Goal: Task Accomplishment & Management: Use online tool/utility

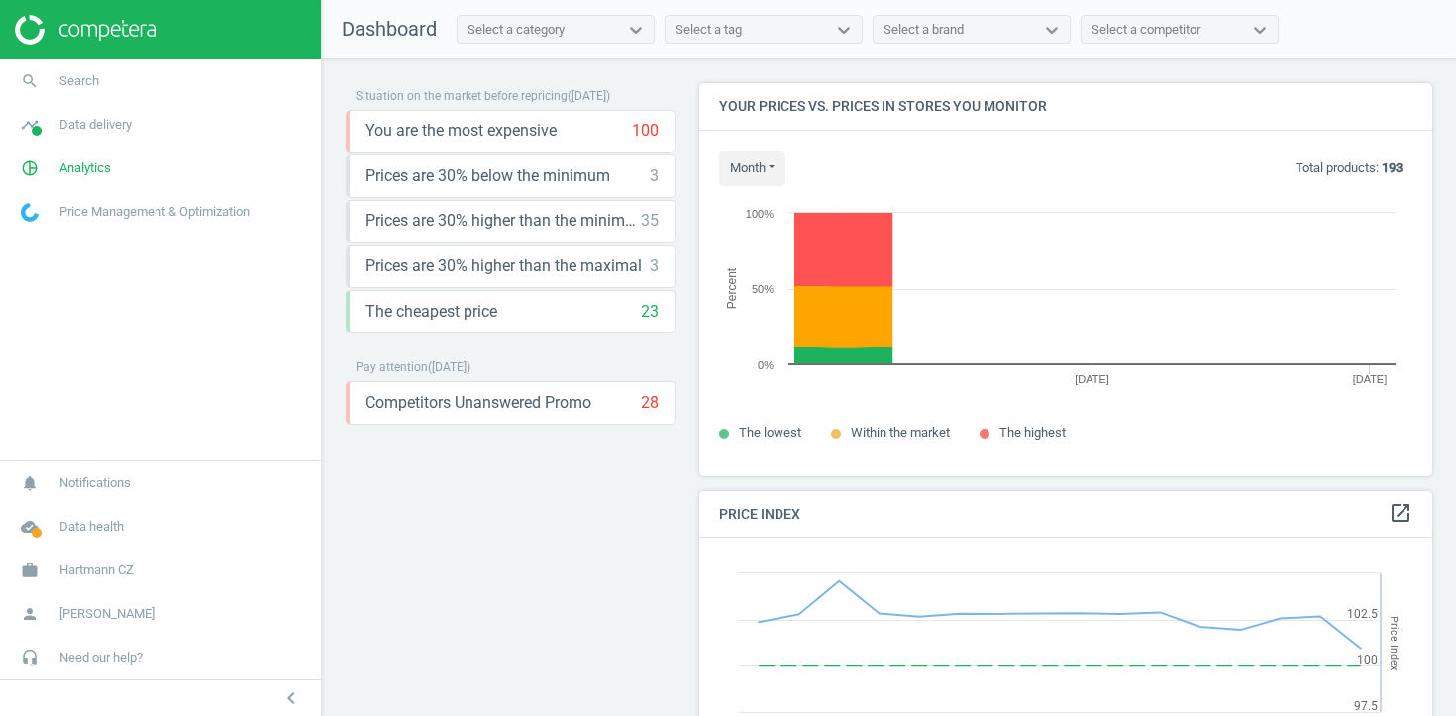
scroll to position [456, 734]
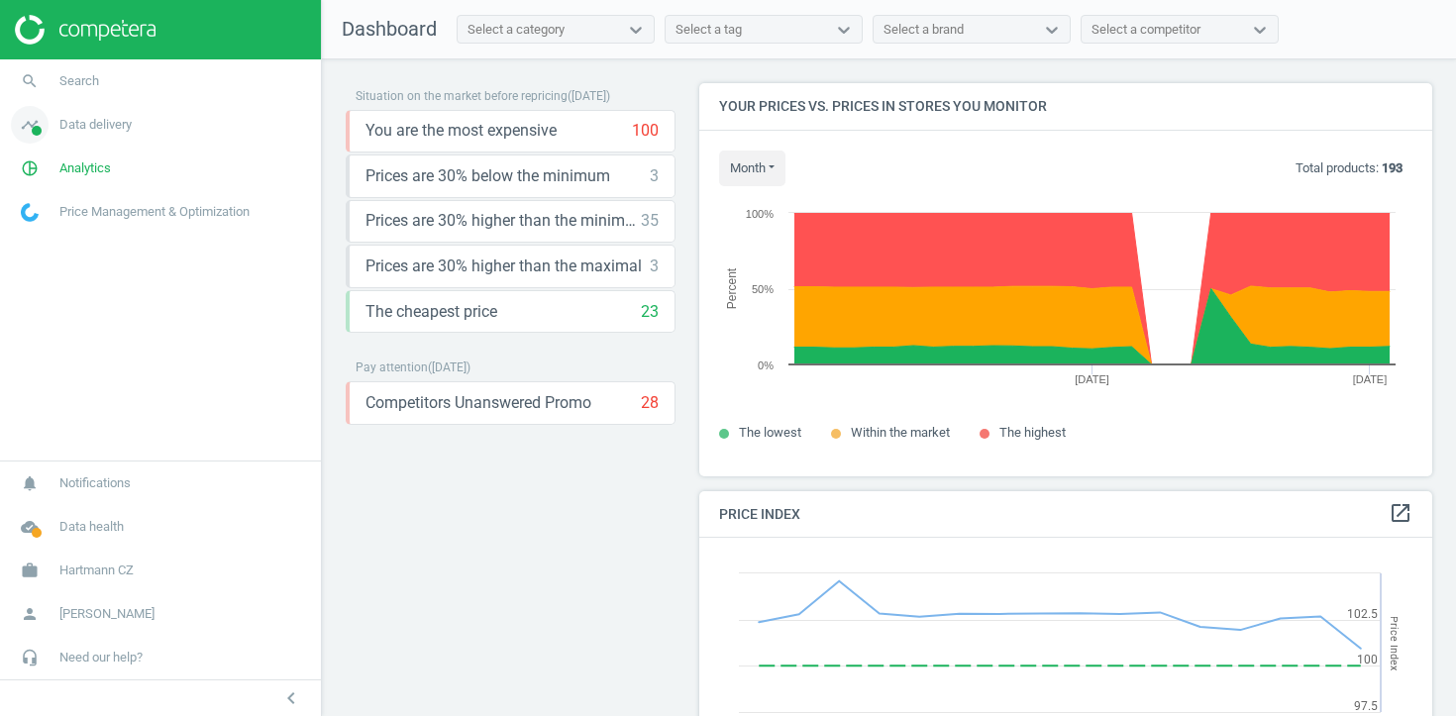
click at [102, 123] on span "Data delivery" at bounding box center [95, 125] width 72 height 18
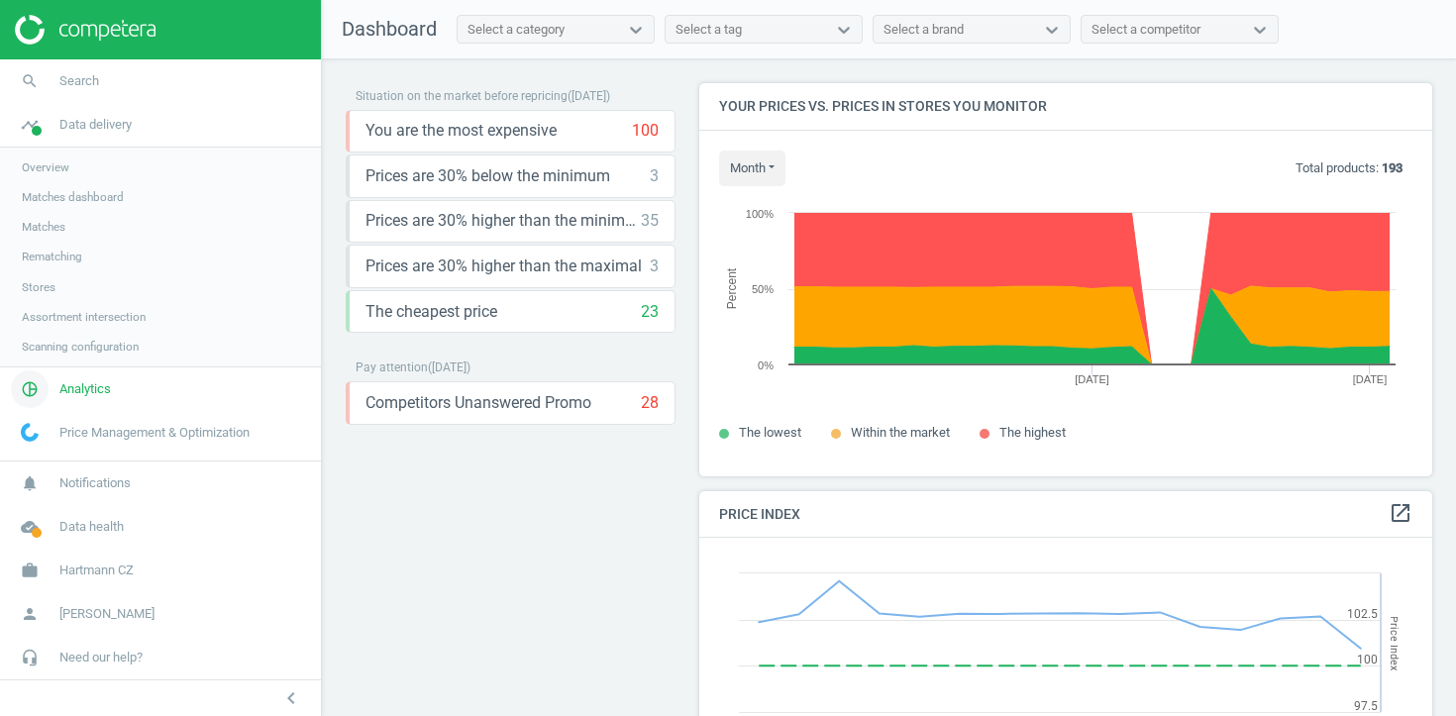
click at [70, 399] on link "pie_chart_outlined Analytics" at bounding box center [160, 389] width 321 height 44
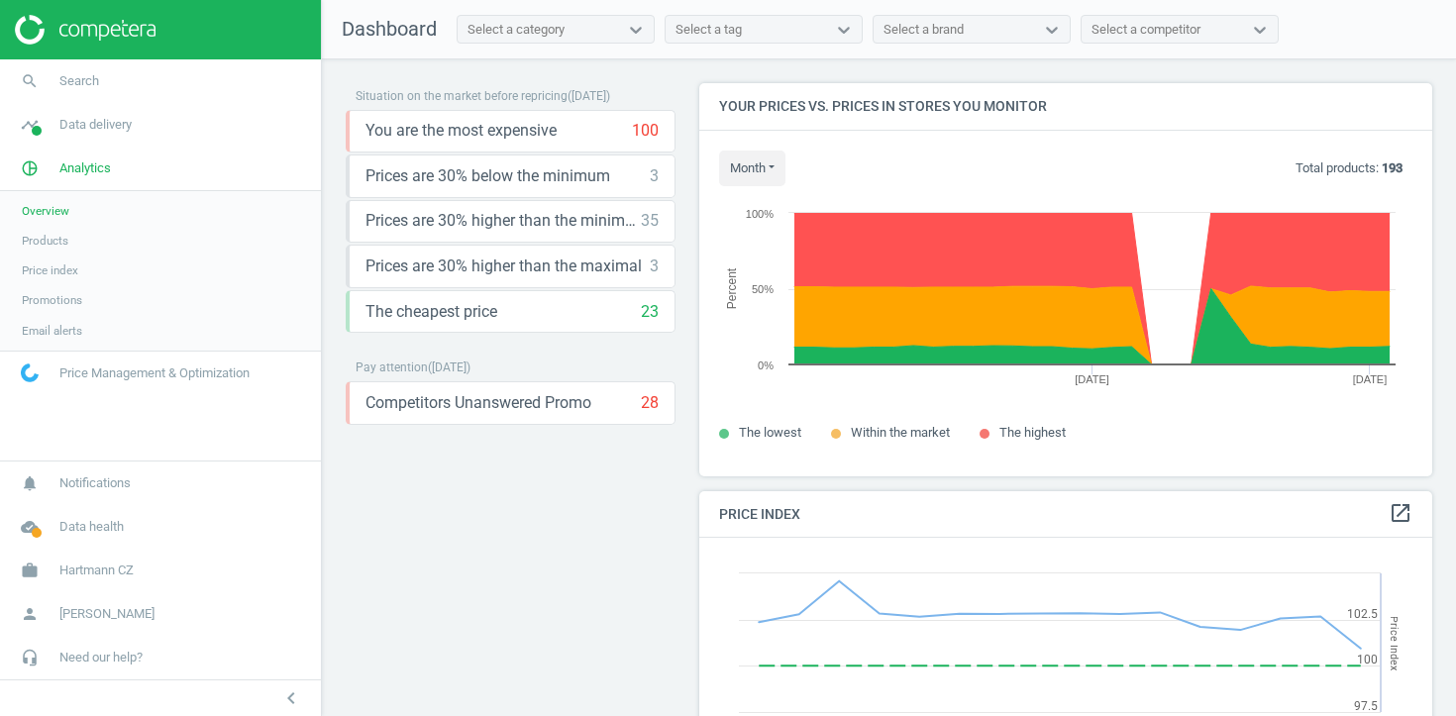
click at [56, 250] on link "Products" at bounding box center [160, 241] width 321 height 30
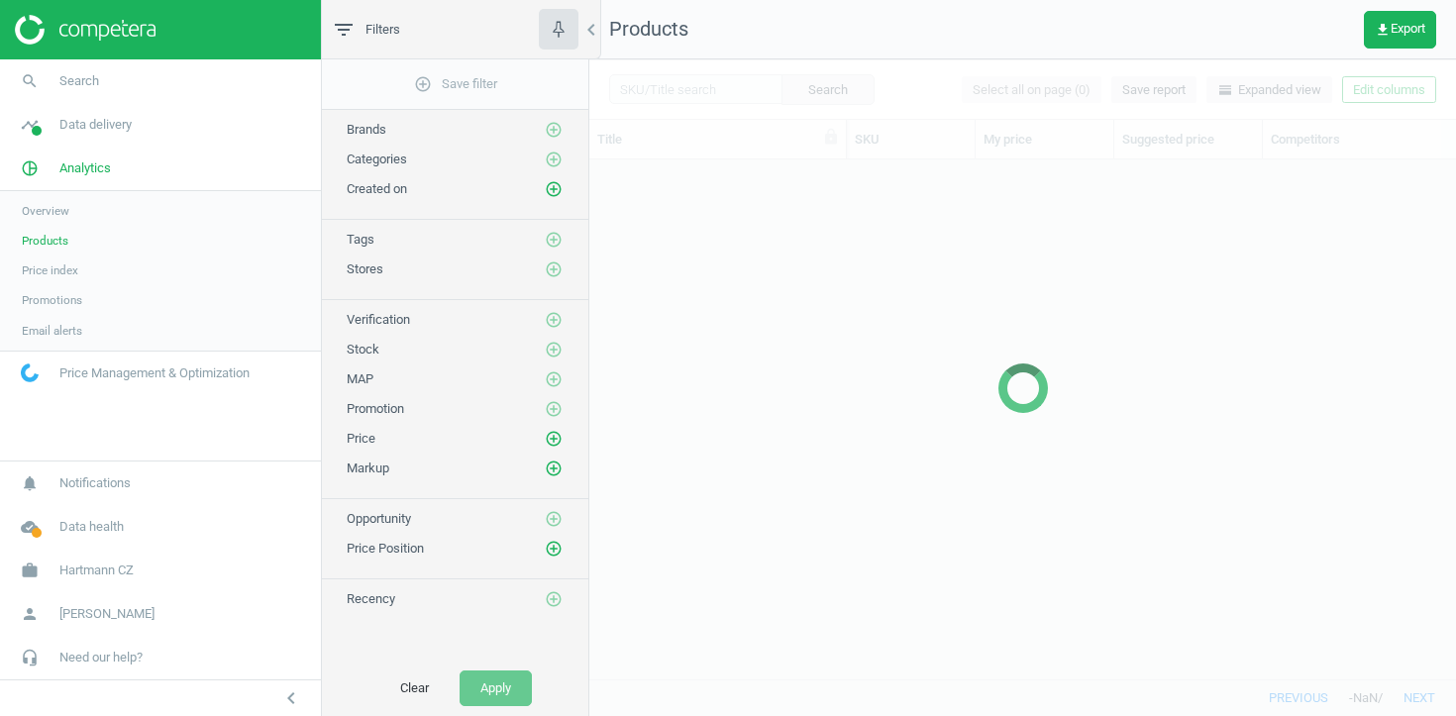
scroll to position [519, 866]
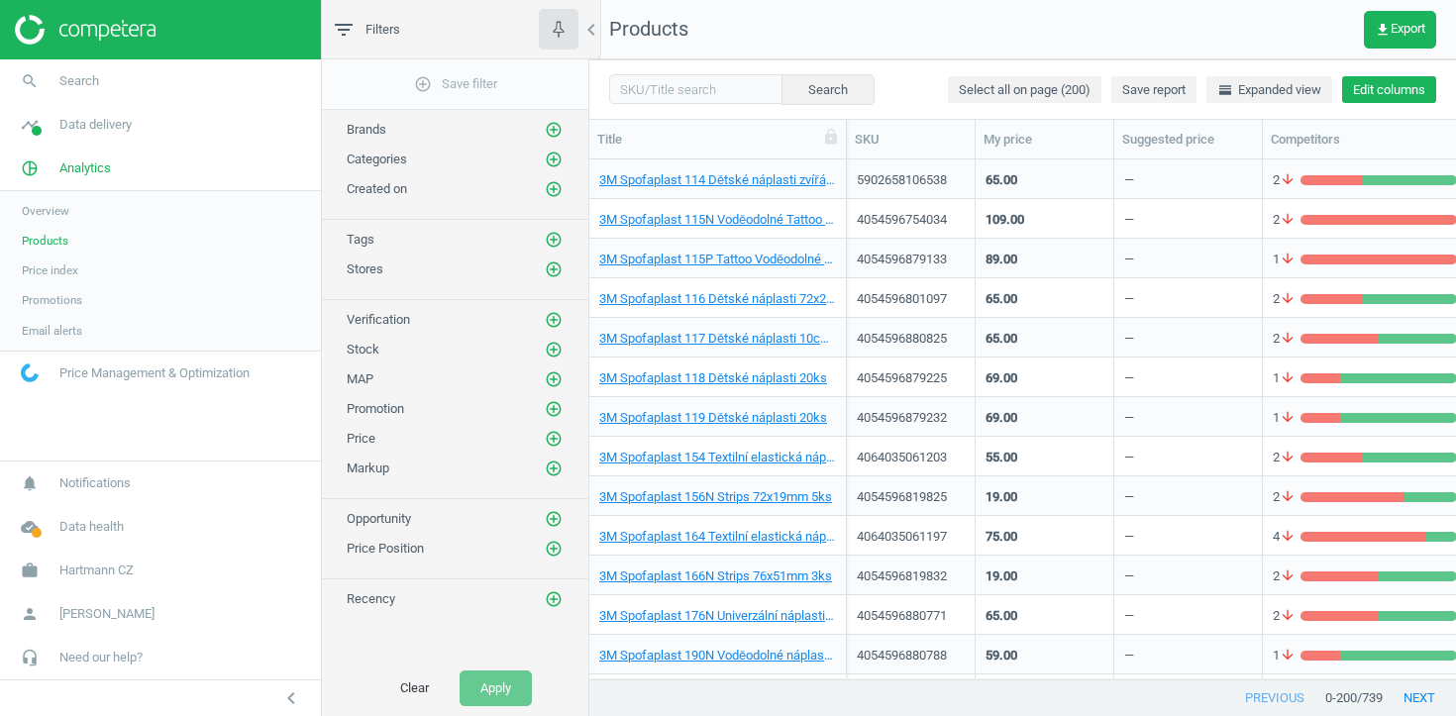
click at [1383, 92] on button "Edit columns" at bounding box center [1389, 90] width 94 height 28
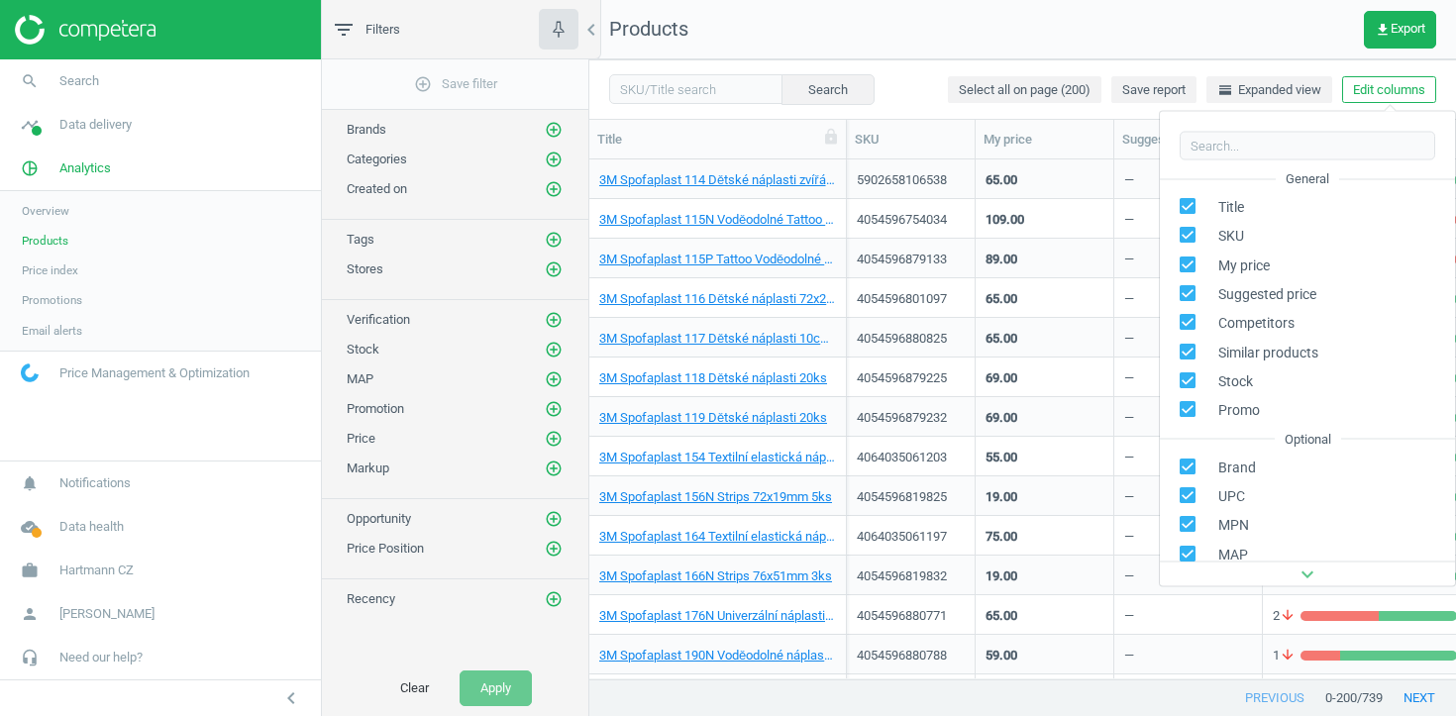
scroll to position [312, 0]
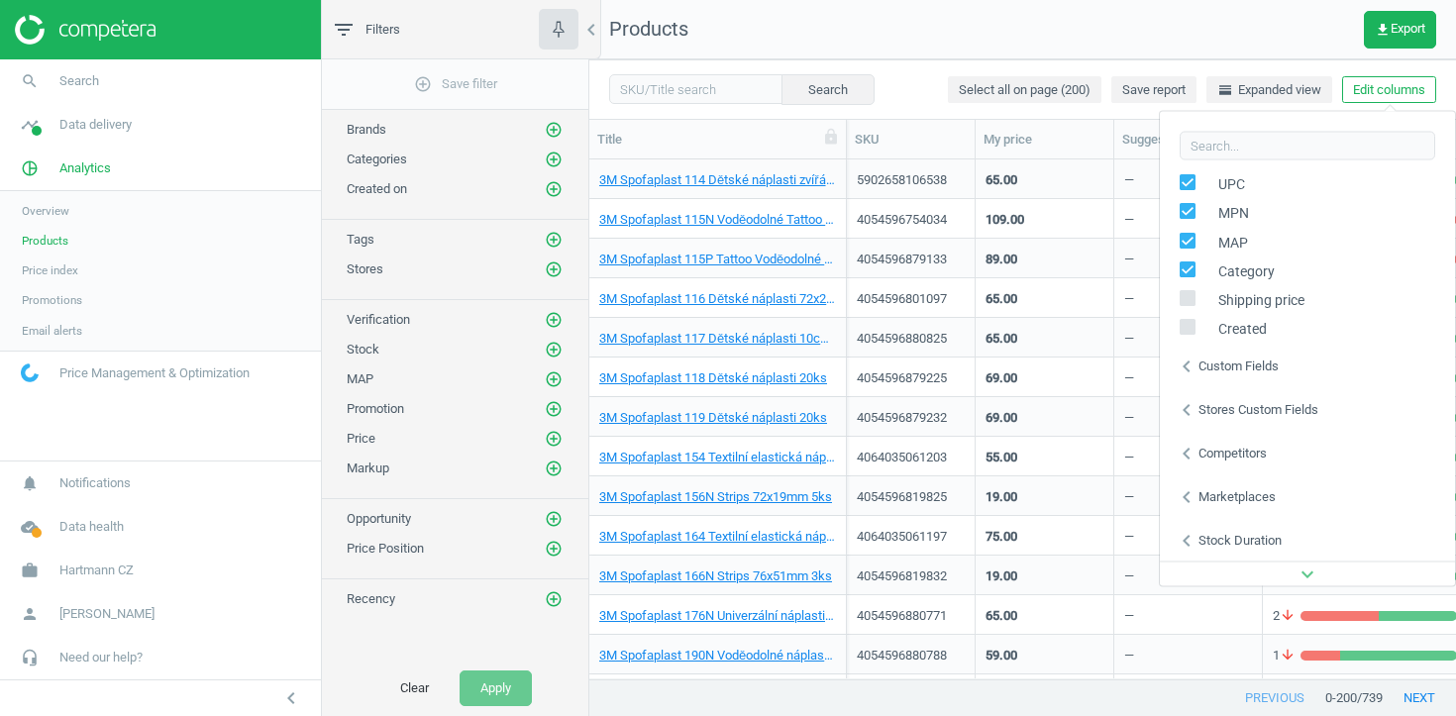
click at [1246, 414] on div "Stores custom fields" at bounding box center [1258, 409] width 120 height 18
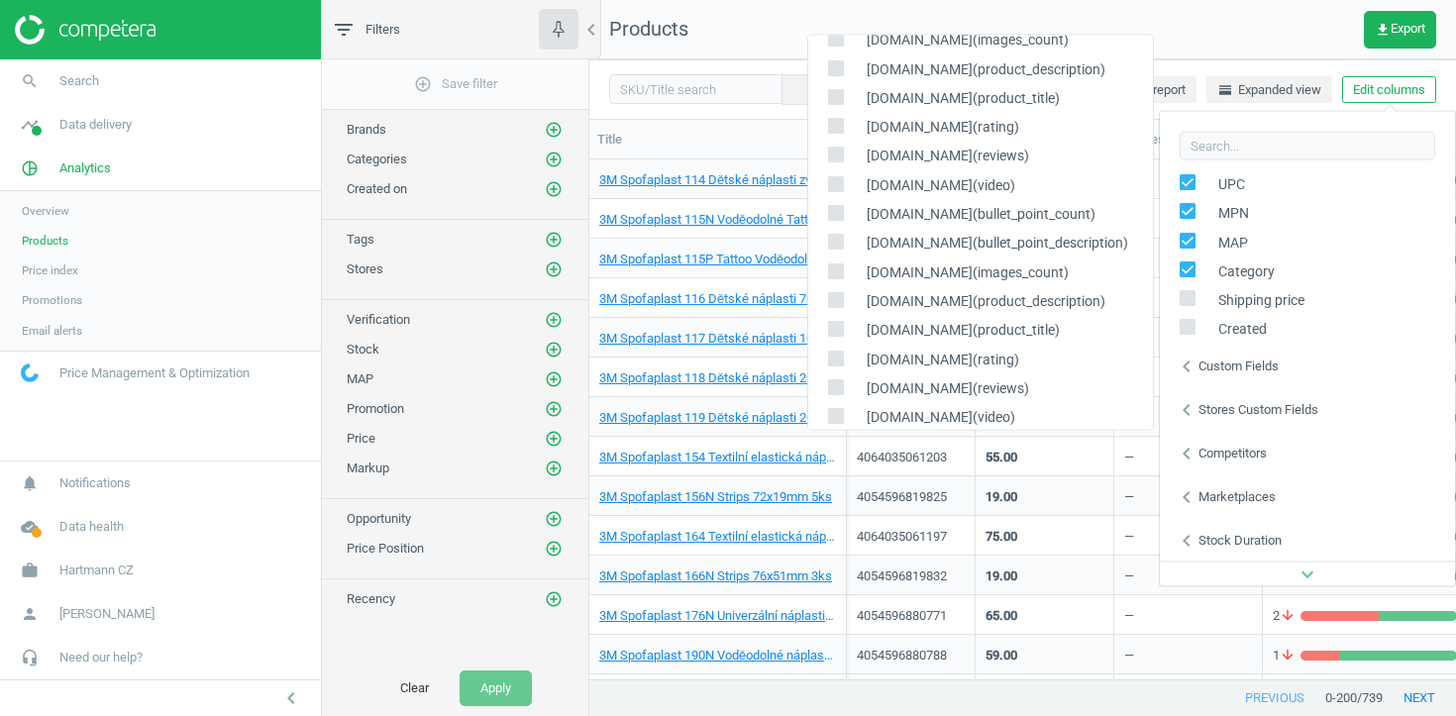
scroll to position [516, 0]
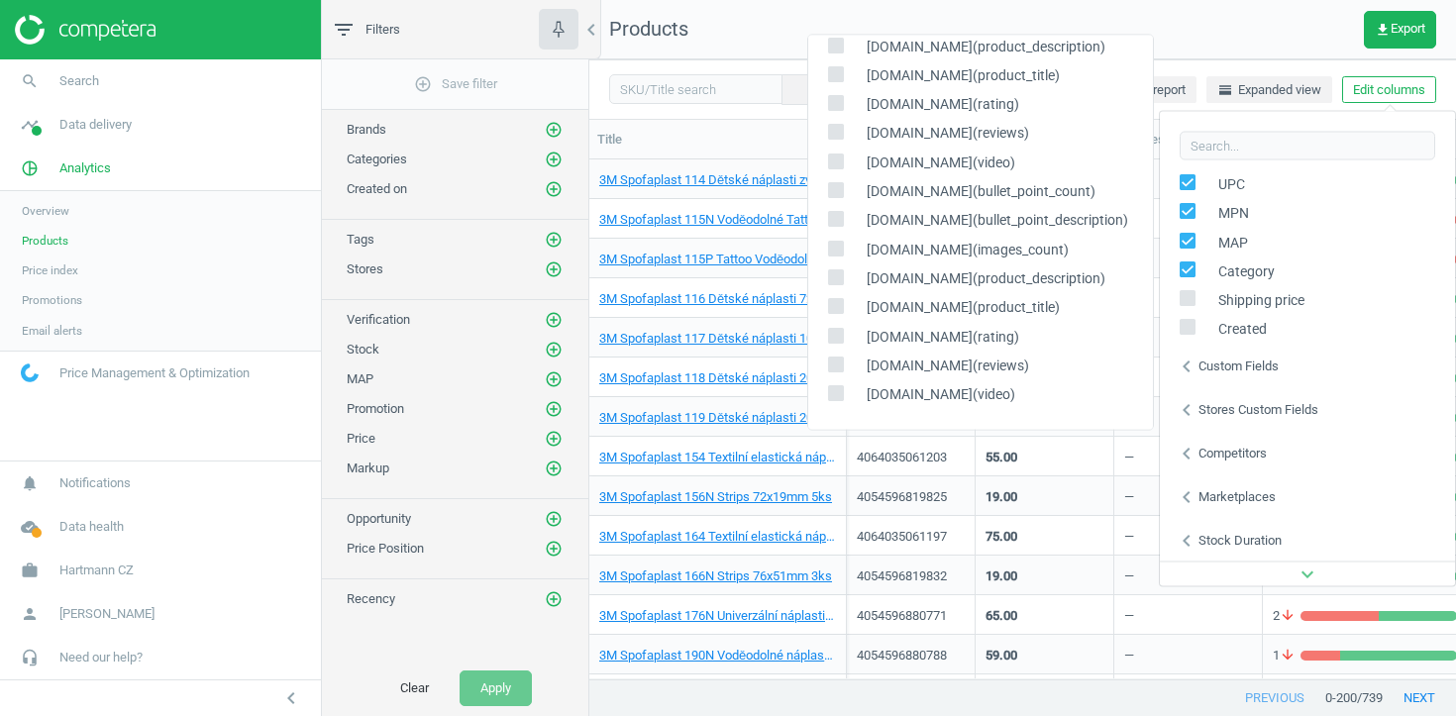
click at [1096, 492] on div "19.00" at bounding box center [1044, 495] width 118 height 35
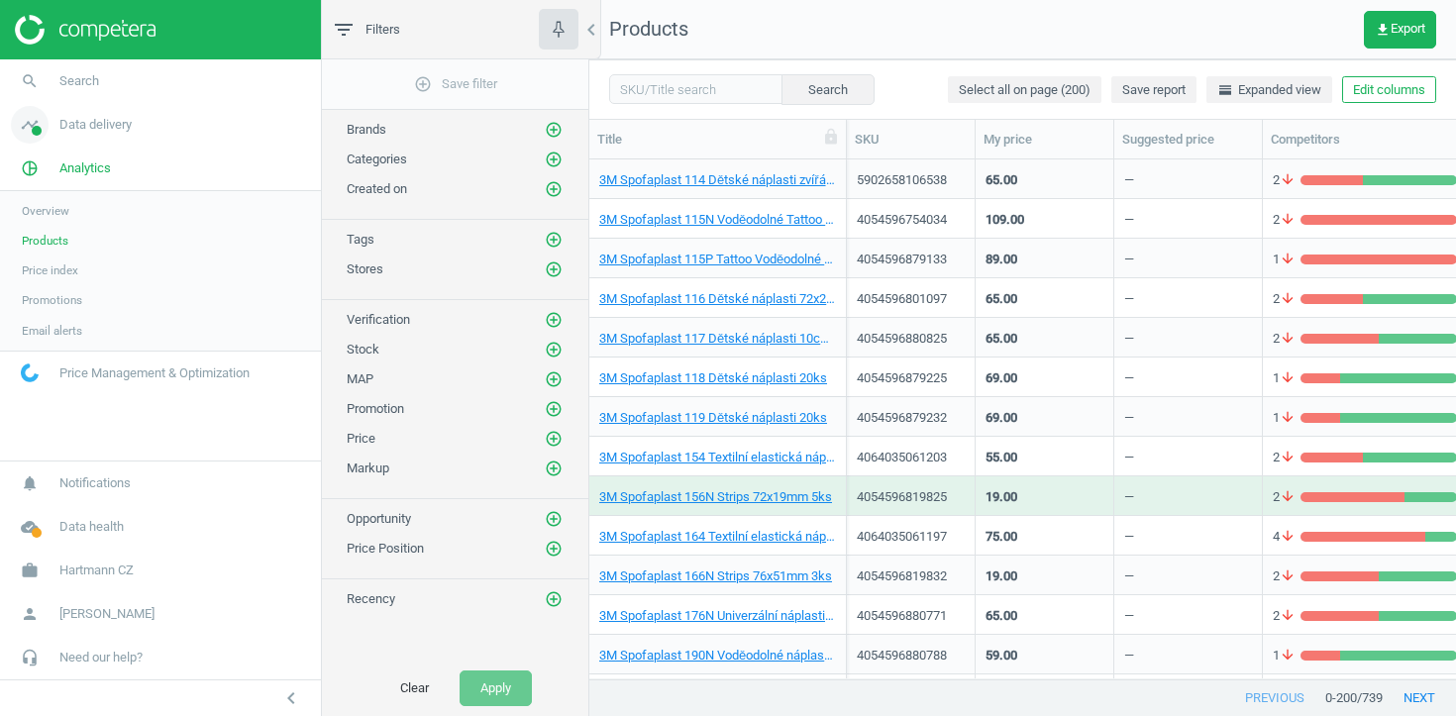
click at [108, 121] on span "Data delivery" at bounding box center [95, 125] width 72 height 18
click at [36, 289] on span "Stores" at bounding box center [39, 287] width 34 height 16
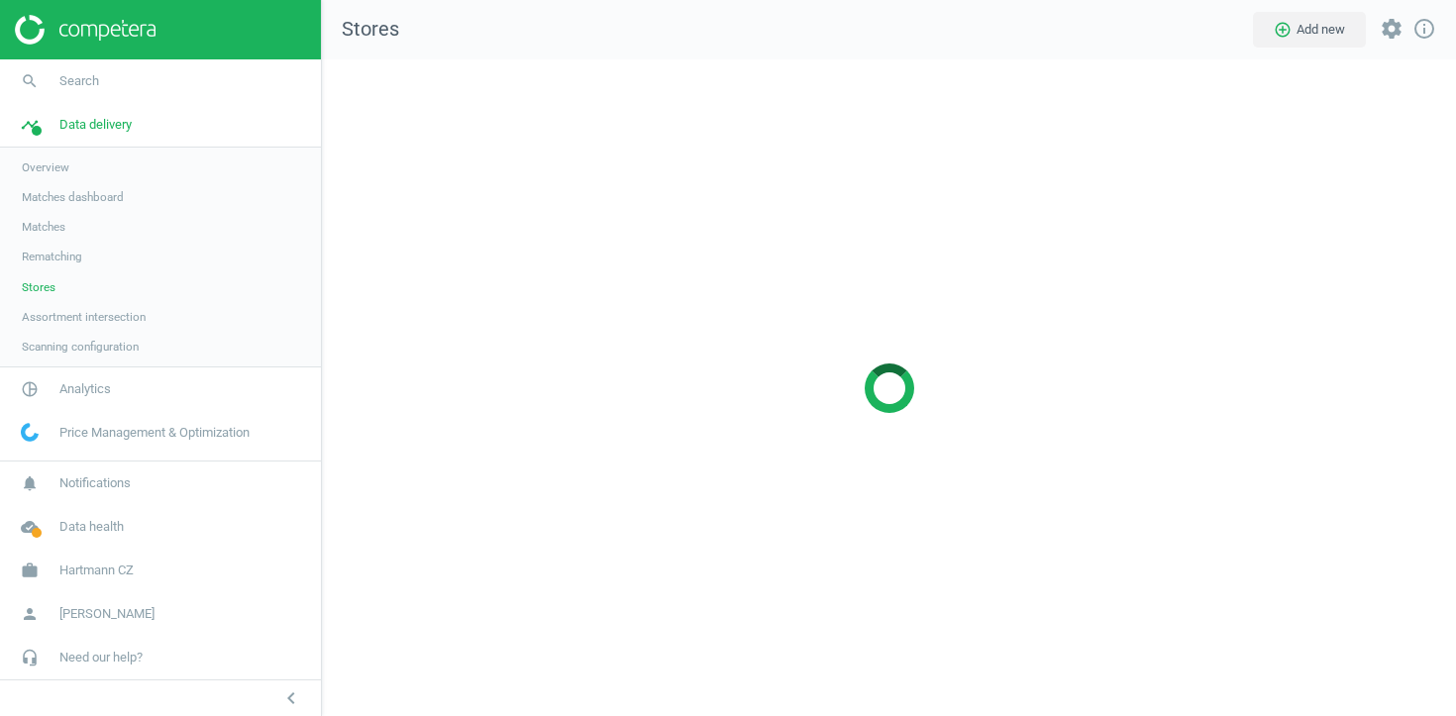
scroll to position [657, 1135]
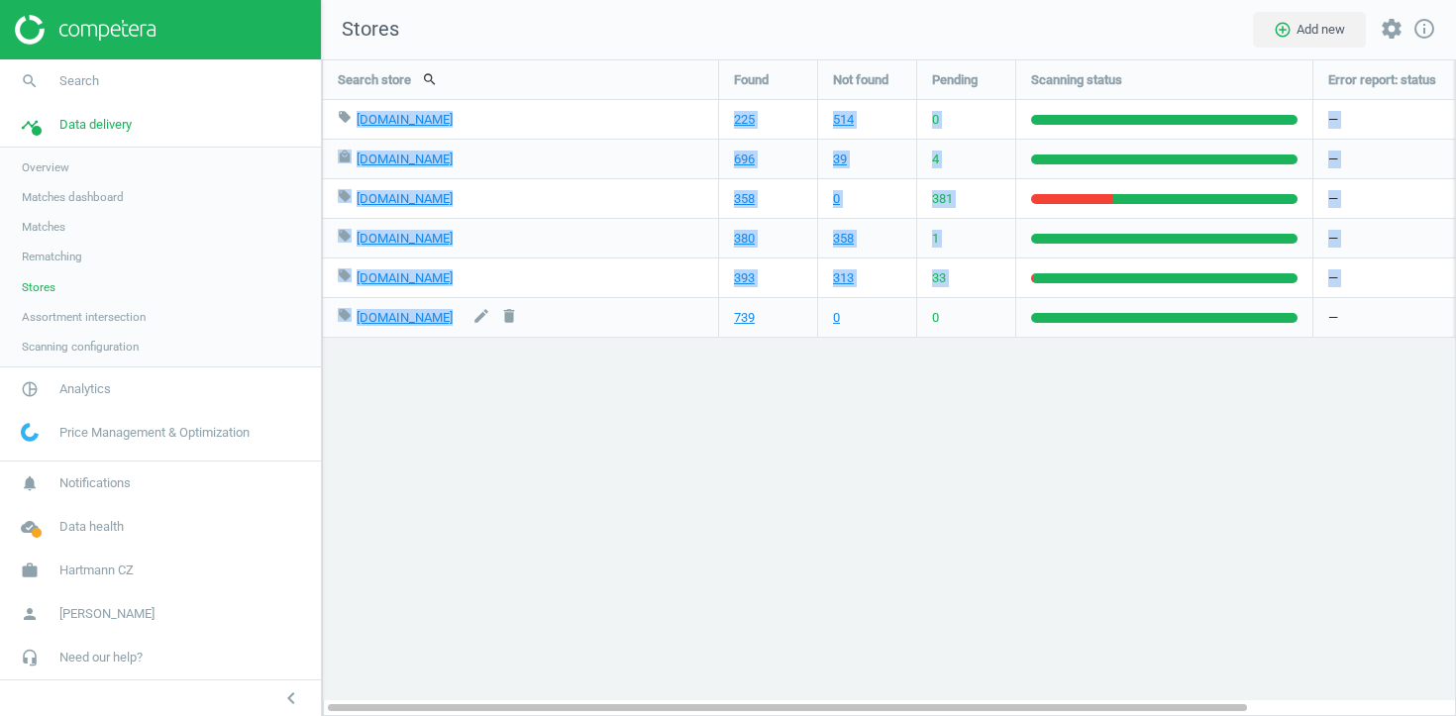
drag, startPoint x: 354, startPoint y: 123, endPoint x: 472, endPoint y: 330, distance: 238.1
click at [472, 60] on div "local_offer [DOMAIN_NAME] edit delete 225 514 0 — — — local_mall [DOMAIN_NAME] …" at bounding box center [889, 60] width 1132 height 0
copy div "[DOMAIN_NAME] edit delete 225 514 0 — — — local_mall [DOMAIN_NAME] edit delete …"
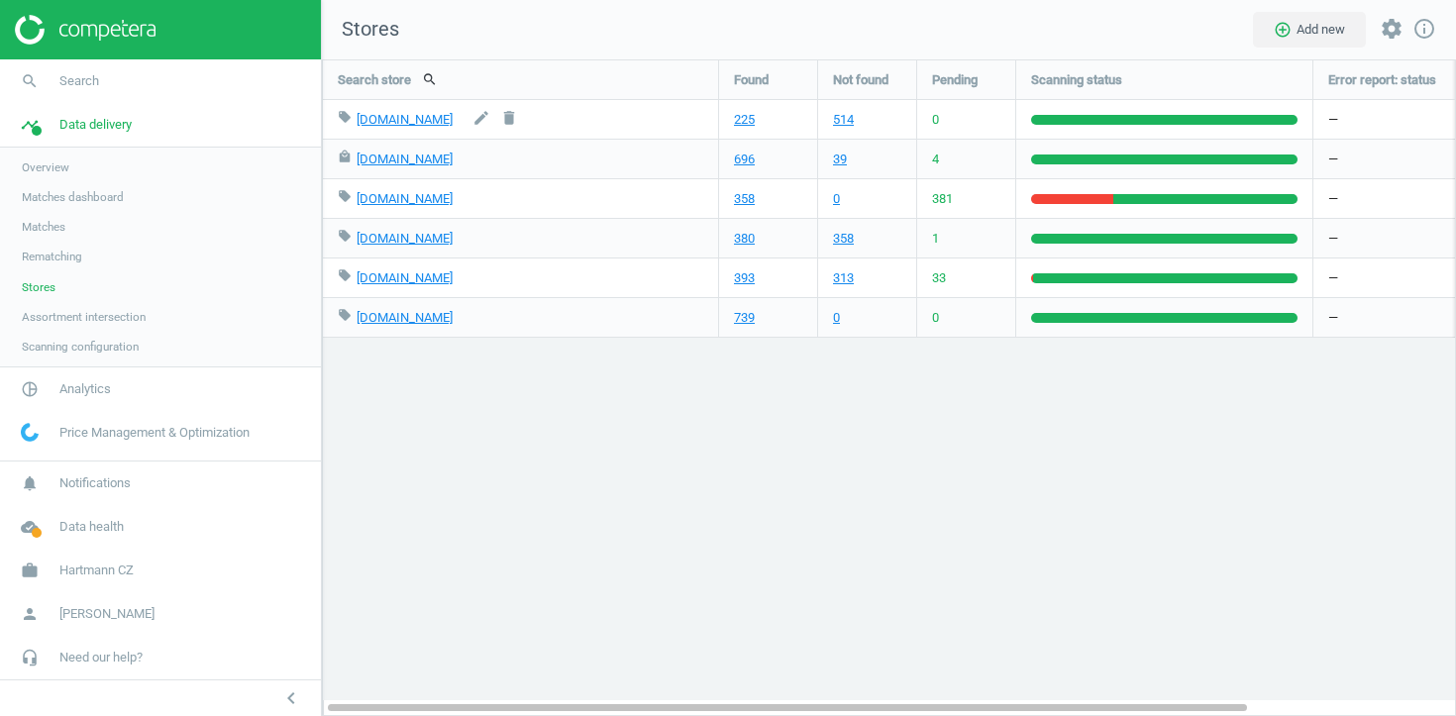
click at [555, 124] on div "local_offer [DOMAIN_NAME] edit delete" at bounding box center [520, 119] width 365 height 39
drag, startPoint x: 405, startPoint y: 129, endPoint x: 350, endPoint y: 124, distance: 55.7
click at [349, 124] on div "local_offer [DOMAIN_NAME] edit delete" at bounding box center [520, 119] width 365 height 39
copy div "er [DOMAIN_NAME]"
drag, startPoint x: 428, startPoint y: 161, endPoint x: 357, endPoint y: 159, distance: 70.3
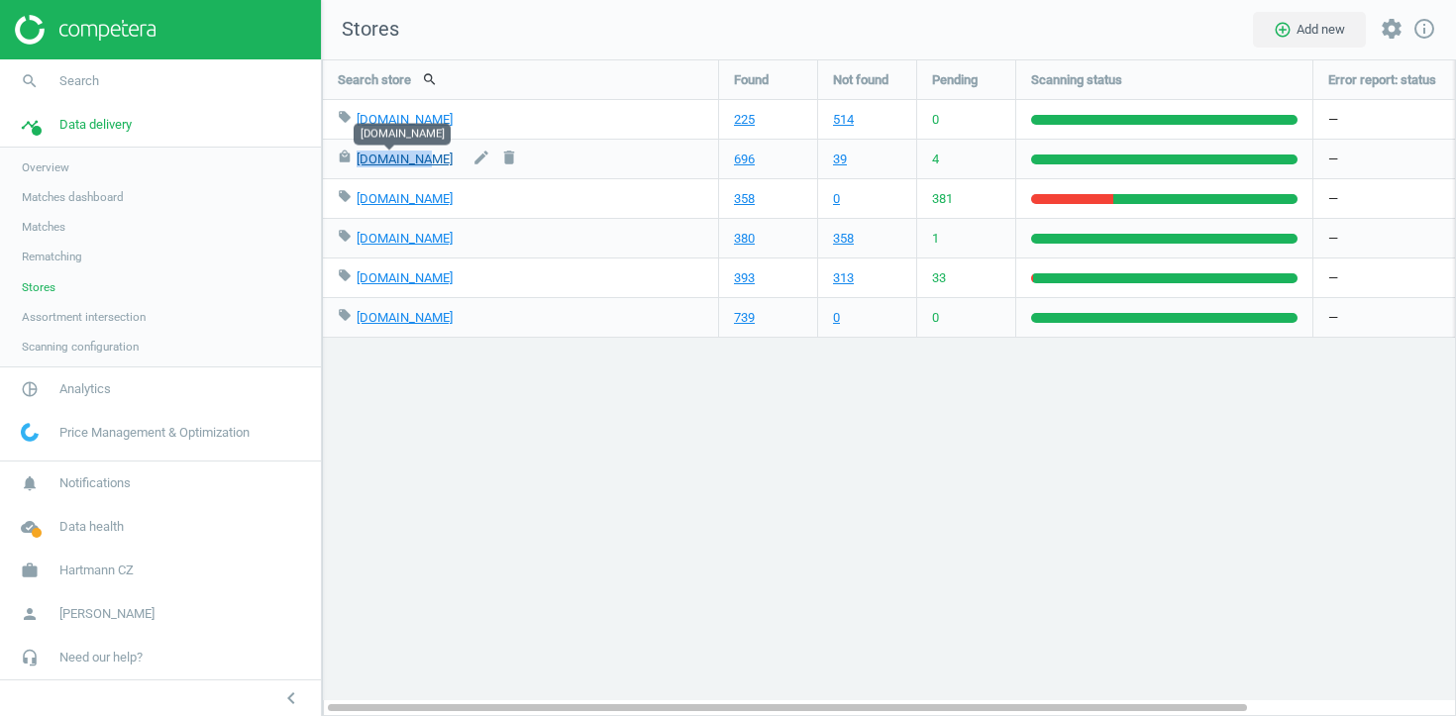
click at [357, 159] on div "local_mall [DOMAIN_NAME] edit delete" at bounding box center [520, 159] width 365 height 39
copy link "[DOMAIN_NAME]"
drag, startPoint x: 481, startPoint y: 205, endPoint x: 354, endPoint y: 204, distance: 126.7
click at [354, 204] on div "local_offer [DOMAIN_NAME] edit delete" at bounding box center [520, 198] width 365 height 39
copy div "[DOMAIN_NAME]"
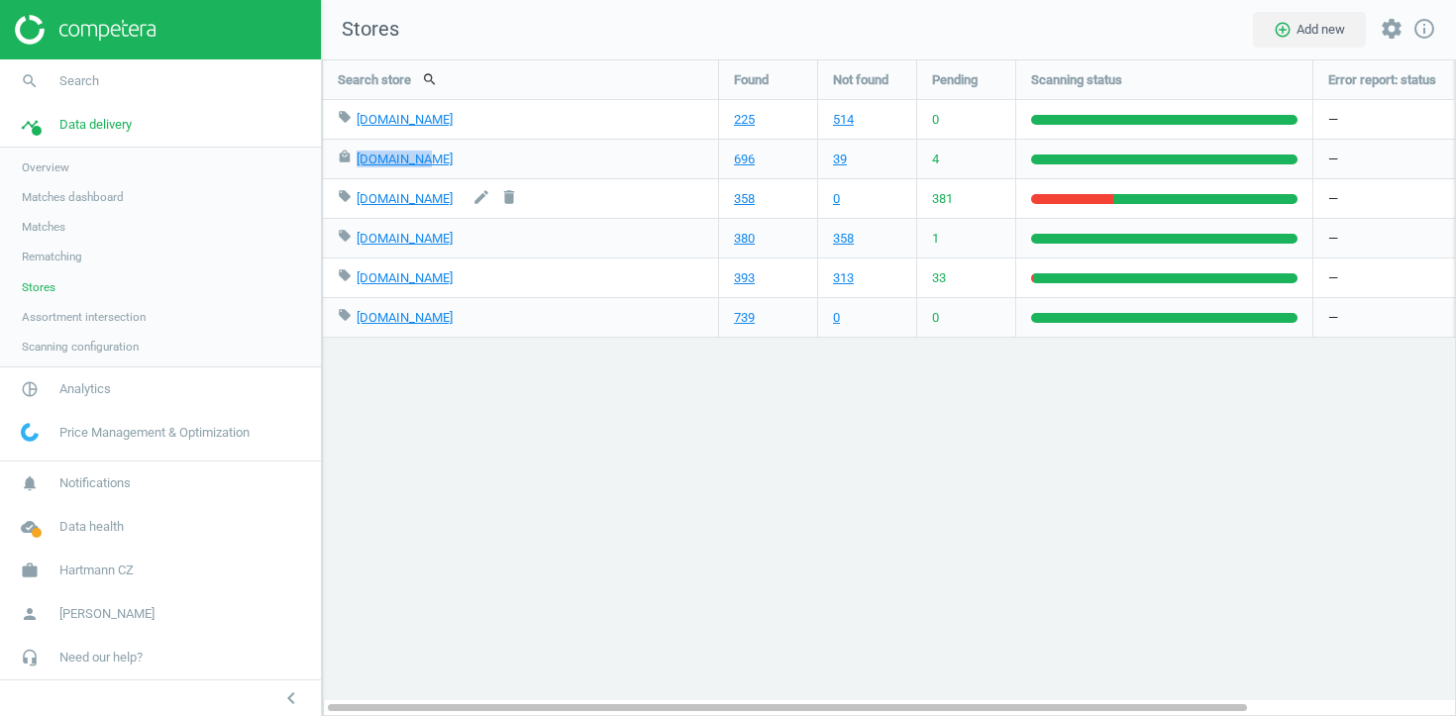
click at [482, 208] on div "local_offer [DOMAIN_NAME] edit delete" at bounding box center [520, 198] width 365 height 39
drag, startPoint x: 482, startPoint y: 205, endPoint x: 357, endPoint y: 203, distance: 124.8
click at [357, 203] on div "local_offer [DOMAIN_NAME] edit delete" at bounding box center [520, 198] width 365 height 39
copy link "[DOMAIN_NAME]"
drag, startPoint x: 419, startPoint y: 242, endPoint x: 354, endPoint y: 239, distance: 64.4
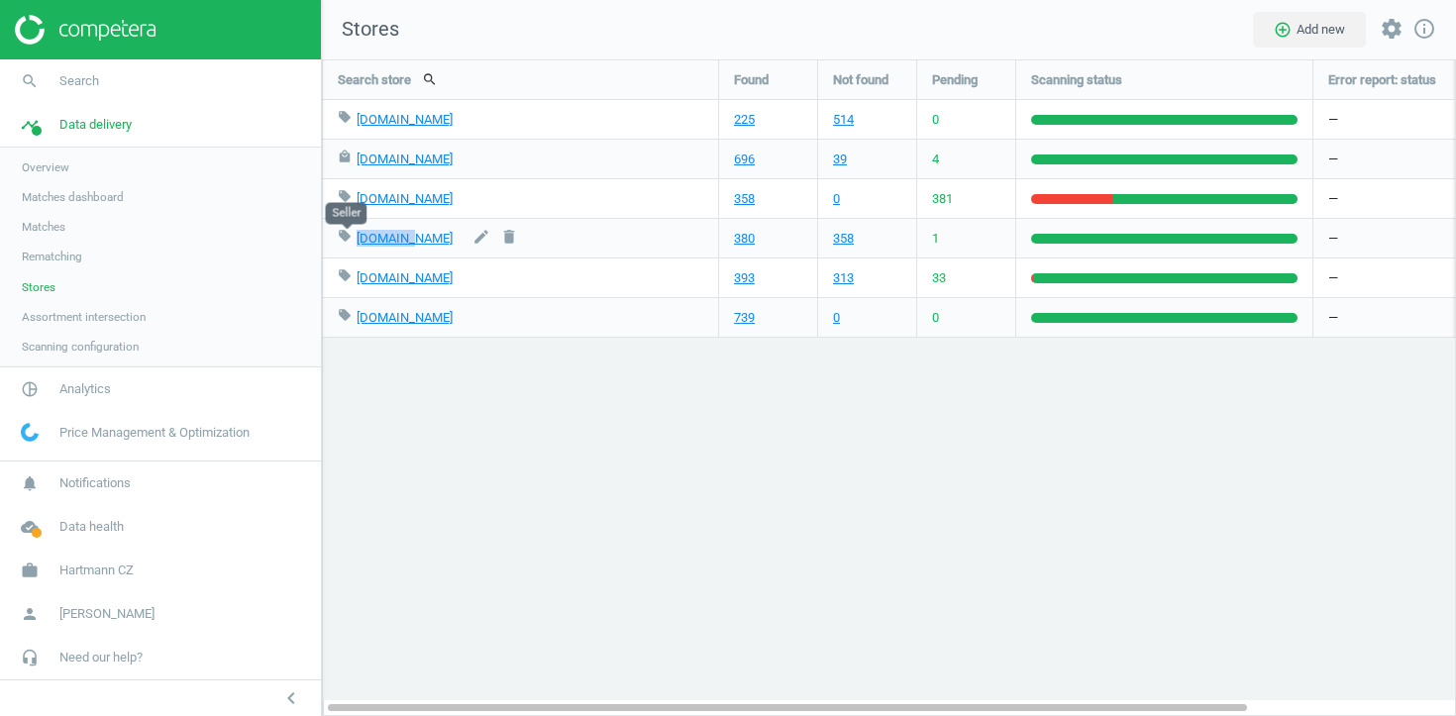
click at [354, 239] on div "local_offer [DOMAIN_NAME] edit delete" at bounding box center [520, 238] width 365 height 39
copy div "[DOMAIN_NAME]"
click at [420, 238] on div "local_offer [DOMAIN_NAME] edit delete" at bounding box center [520, 238] width 365 height 39
drag, startPoint x: 420, startPoint y: 238, endPoint x: 366, endPoint y: 240, distance: 53.5
click at [366, 240] on div "local_offer [DOMAIN_NAME] edit delete" at bounding box center [520, 238] width 365 height 39
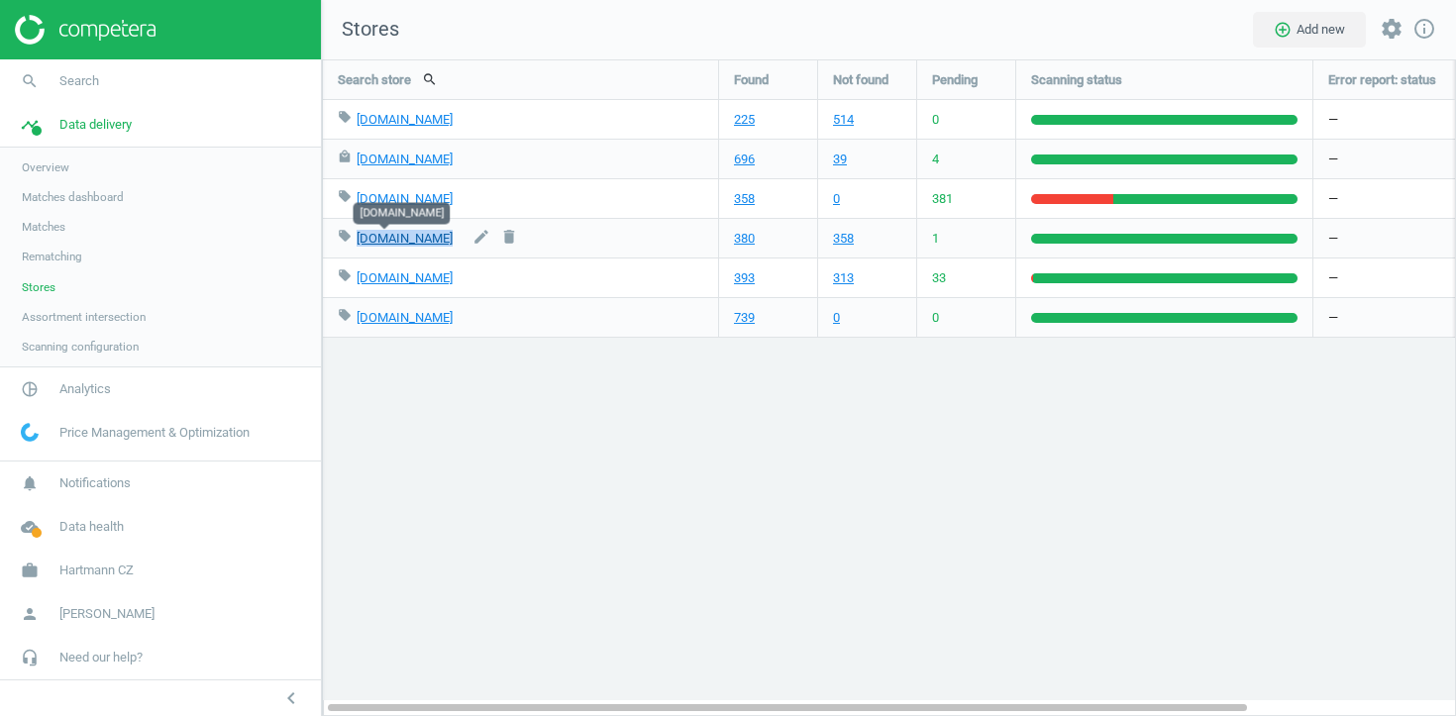
copy div "[DOMAIN_NAME] edit delete"
drag, startPoint x: 407, startPoint y: 281, endPoint x: 355, endPoint y: 281, distance: 51.5
click at [355, 281] on div "local_offer [DOMAIN_NAME] edit delete" at bounding box center [520, 277] width 365 height 39
copy div "[DOMAIN_NAME]"
click at [412, 280] on div "local_offer [DOMAIN_NAME] edit delete" at bounding box center [520, 277] width 365 height 39
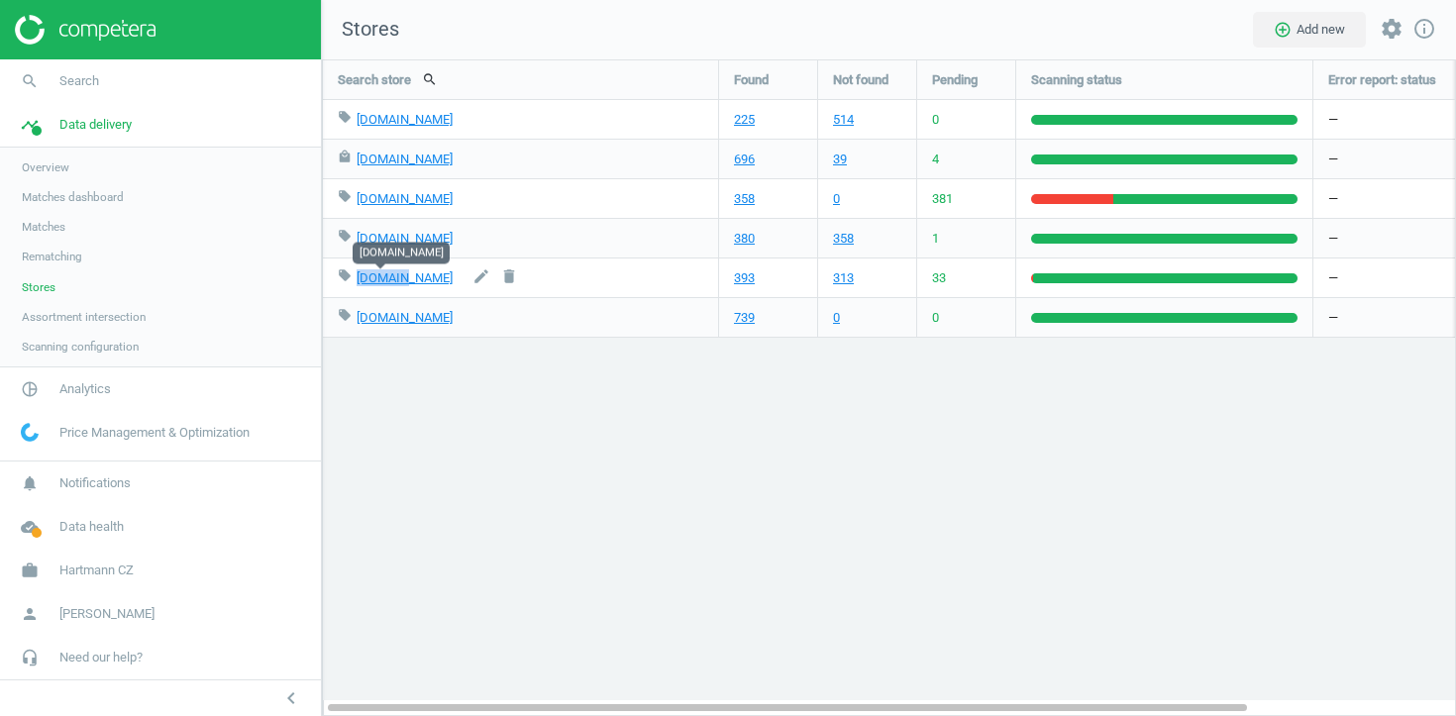
drag, startPoint x: 412, startPoint y: 283, endPoint x: 358, endPoint y: 285, distance: 53.5
click at [358, 285] on div "local_offer [DOMAIN_NAME] edit delete" at bounding box center [520, 277] width 365 height 39
copy link "[DOMAIN_NAME]"
drag, startPoint x: 456, startPoint y: 322, endPoint x: 357, endPoint y: 323, distance: 99.0
click at [357, 323] on div "local_offer [DOMAIN_NAME] edit delete" at bounding box center [520, 317] width 365 height 39
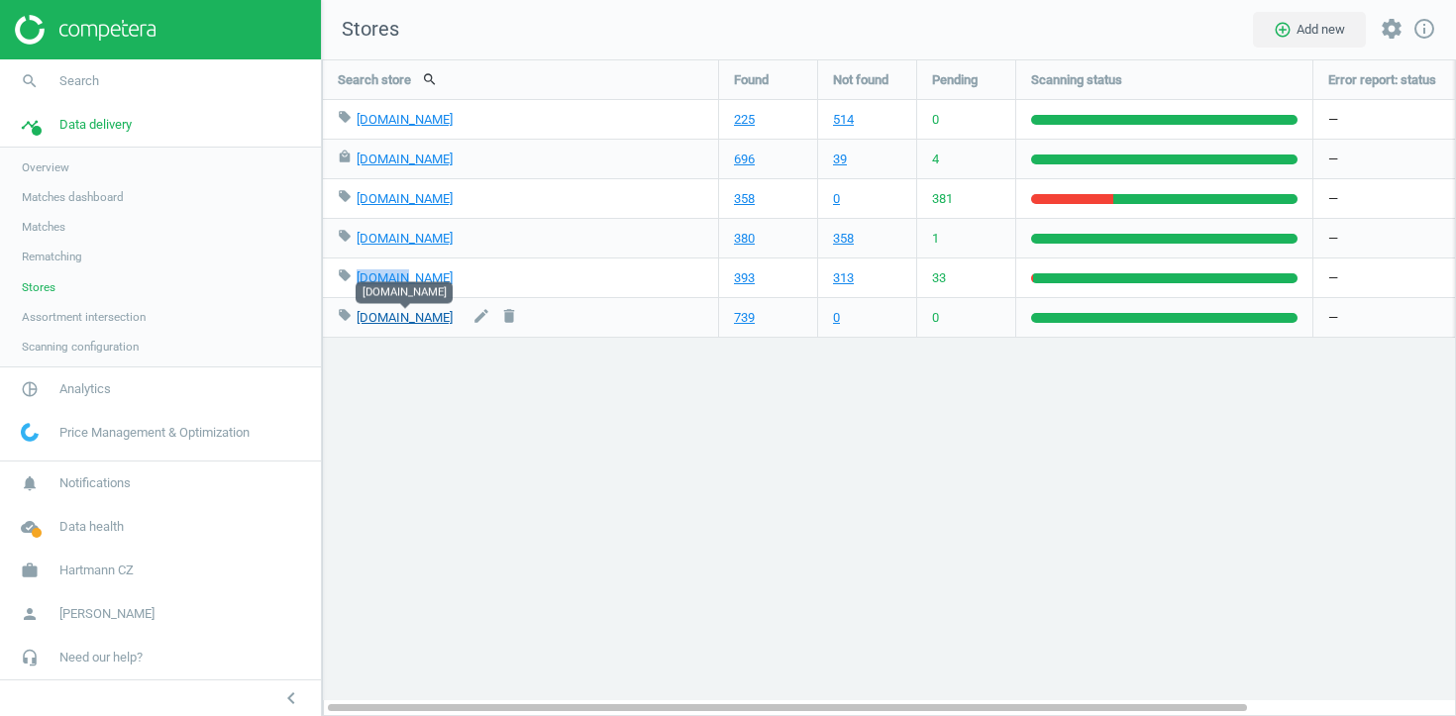
copy link "[DOMAIN_NAME]"
click at [91, 385] on span "Analytics" at bounding box center [84, 389] width 51 height 18
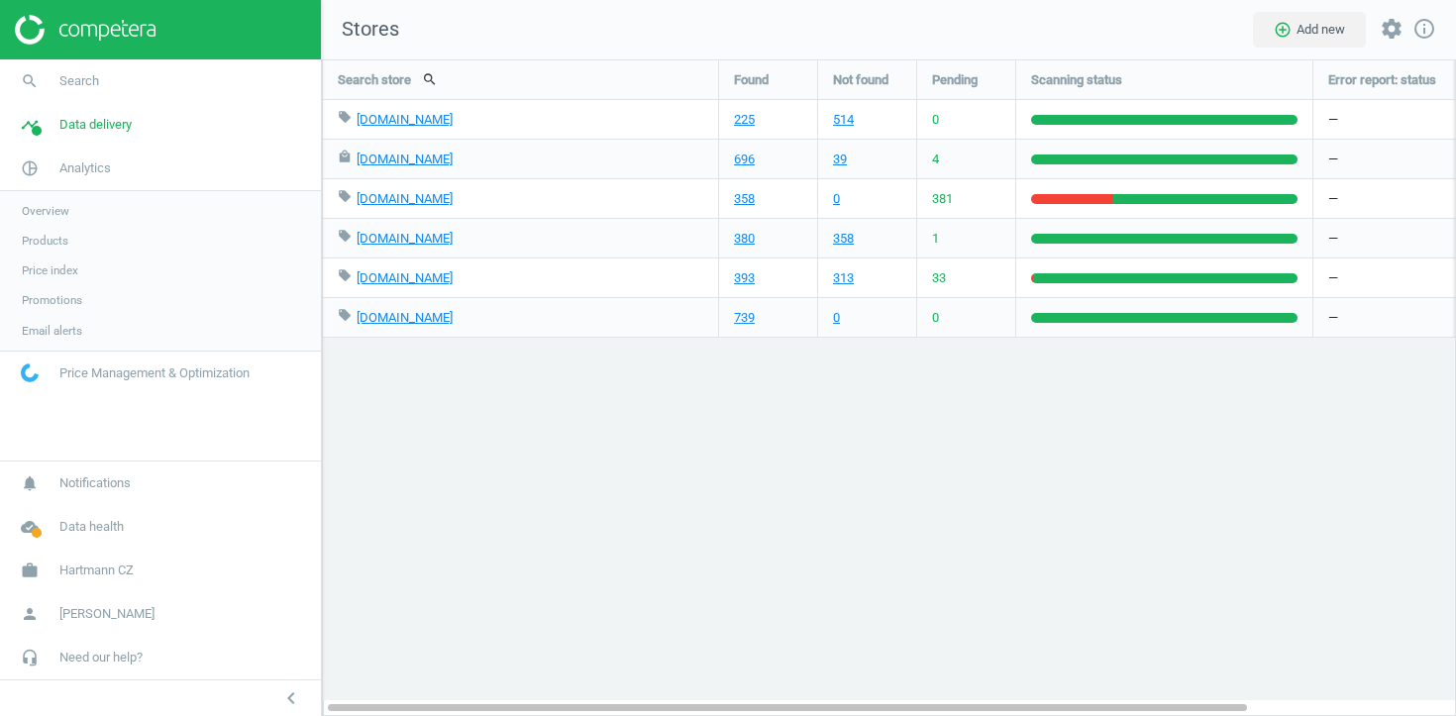
click at [51, 242] on span "Products" at bounding box center [45, 241] width 47 height 16
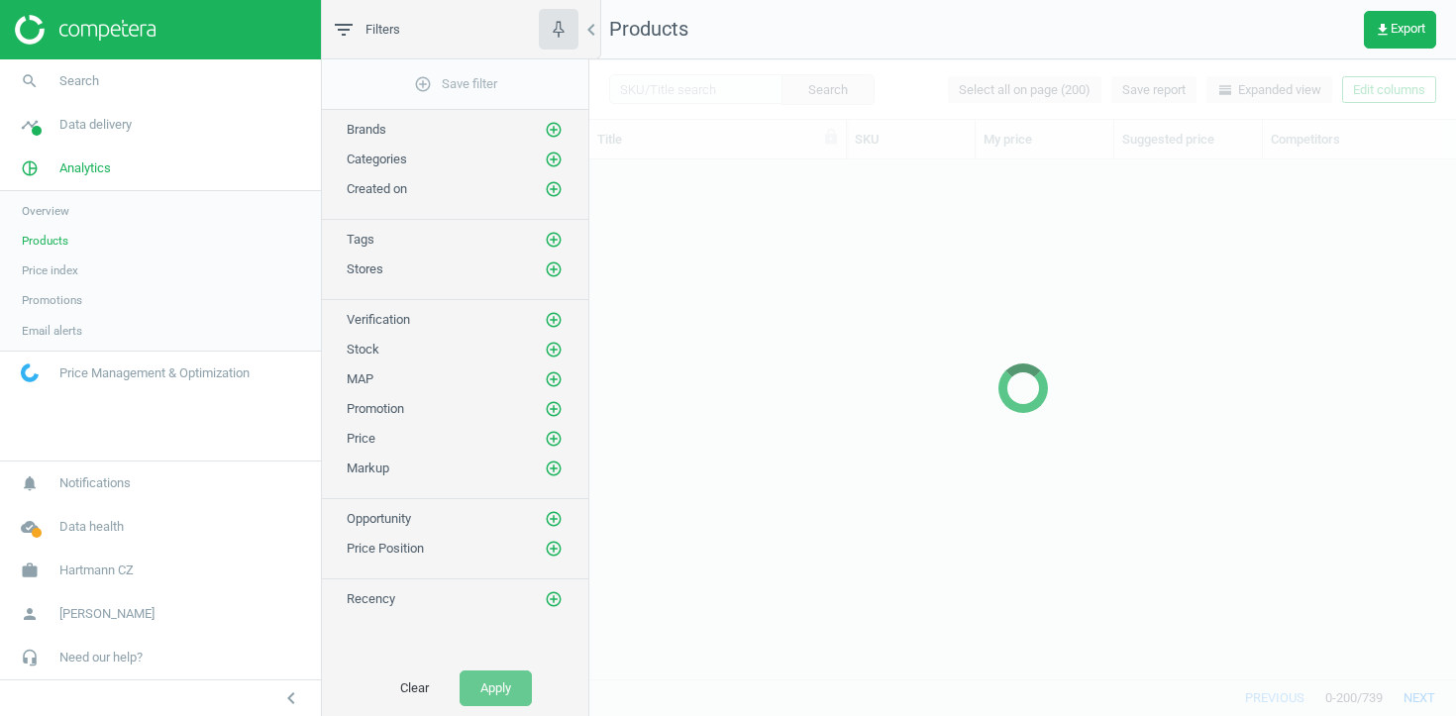
scroll to position [519, 866]
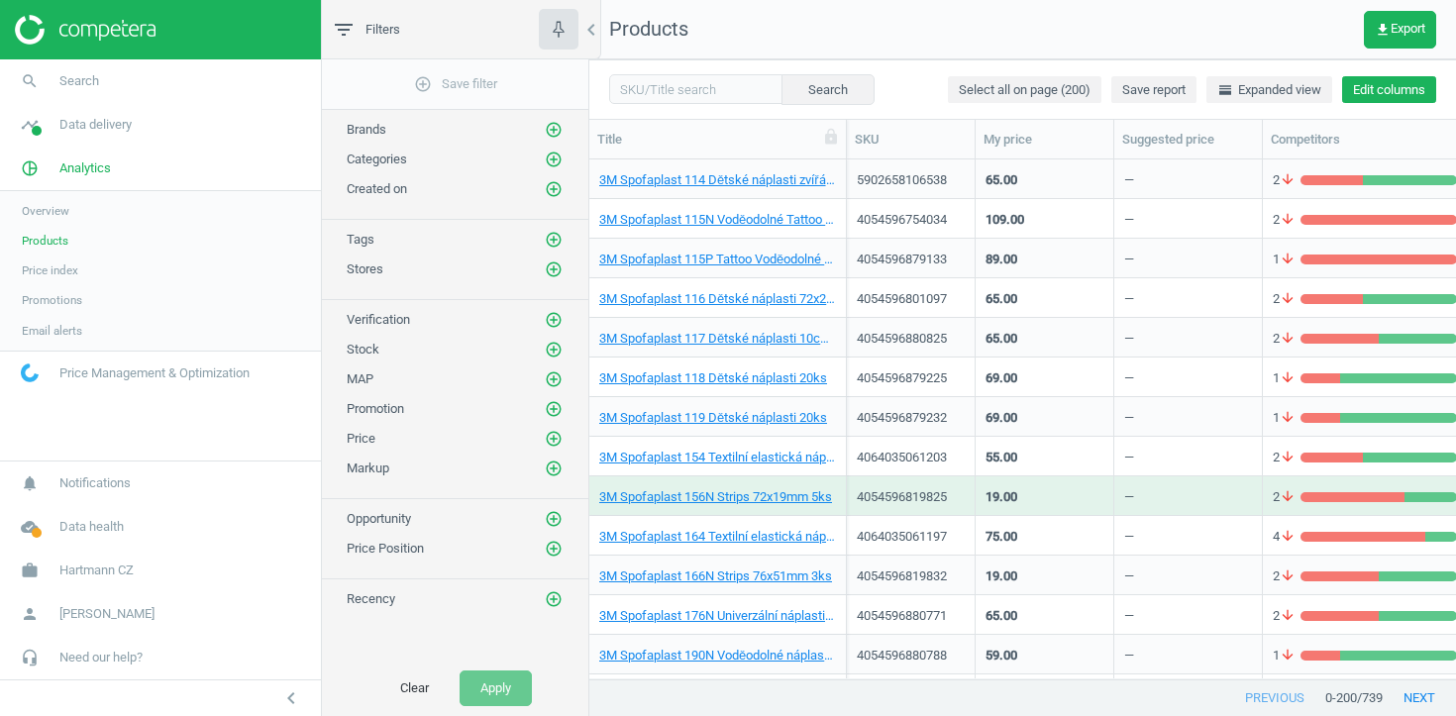
click at [1364, 100] on button "Edit columns" at bounding box center [1389, 90] width 94 height 28
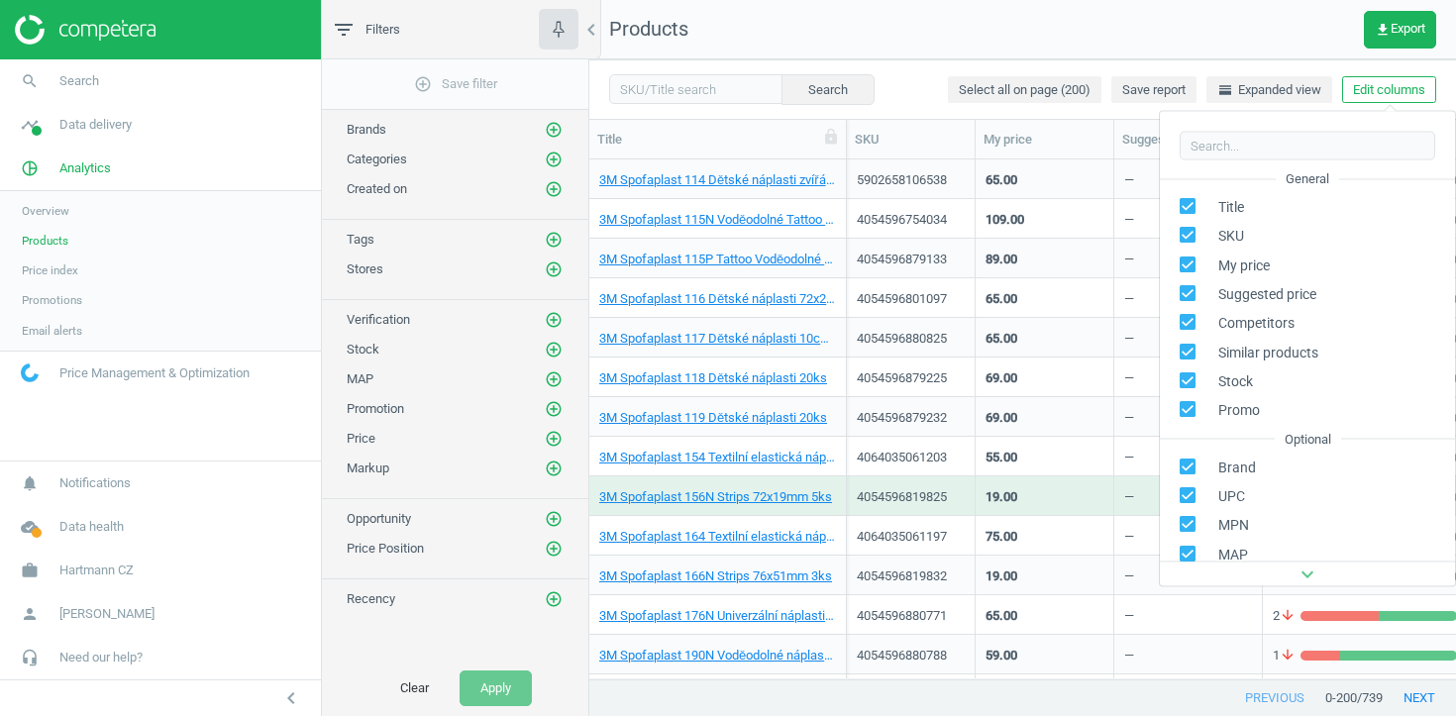
scroll to position [312, 0]
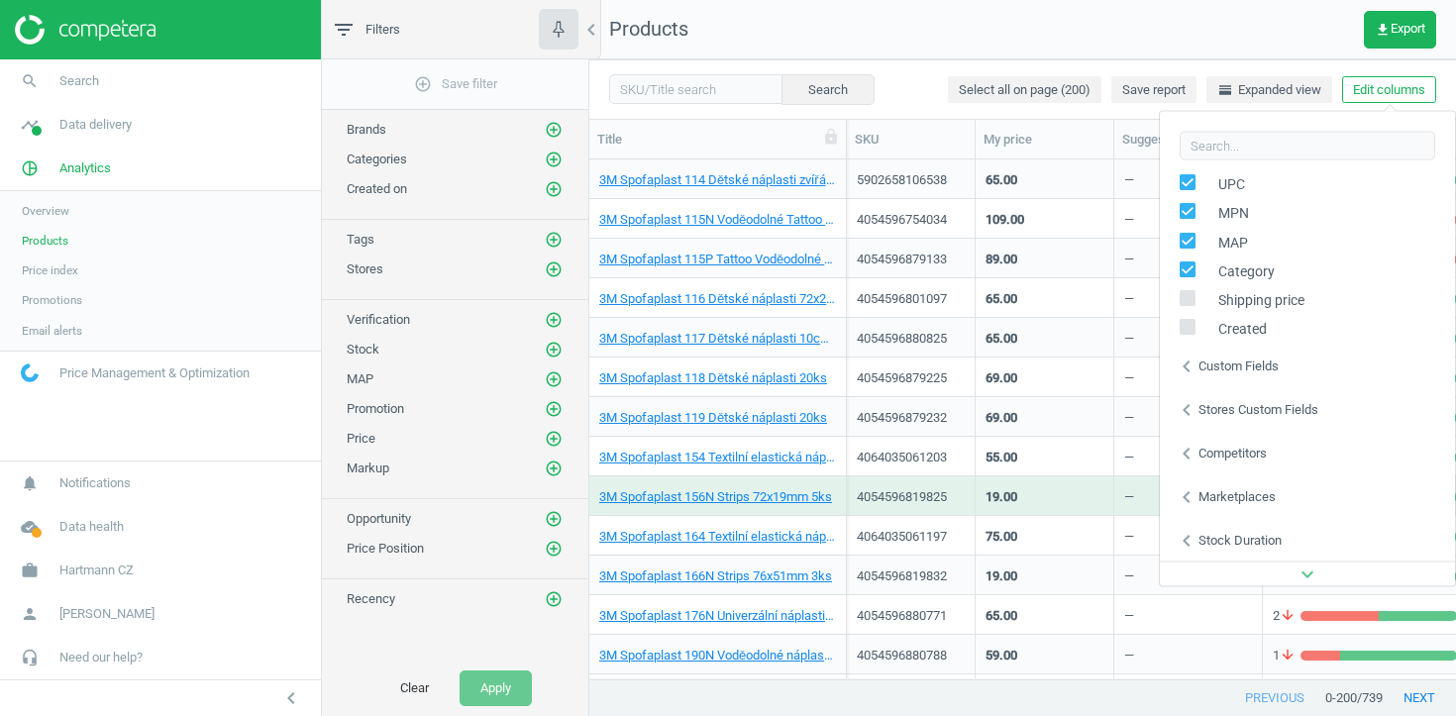
click at [1243, 407] on div "Stores custom fields" at bounding box center [1258, 409] width 120 height 18
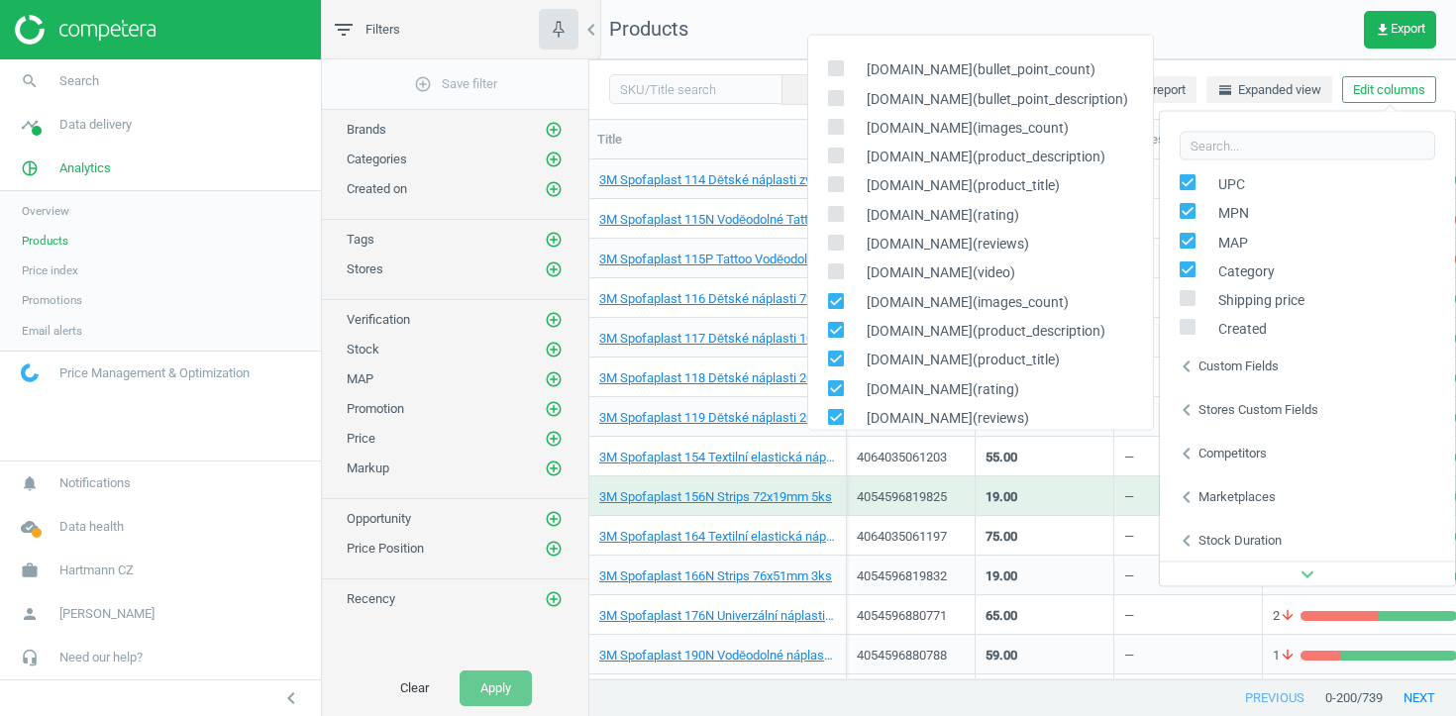
click at [831, 64] on input "checkbox" at bounding box center [835, 67] width 13 height 13
checkbox input "true"
click at [832, 98] on input "checkbox" at bounding box center [835, 97] width 13 height 13
checkbox input "true"
click at [832, 123] on input "checkbox" at bounding box center [835, 126] width 13 height 13
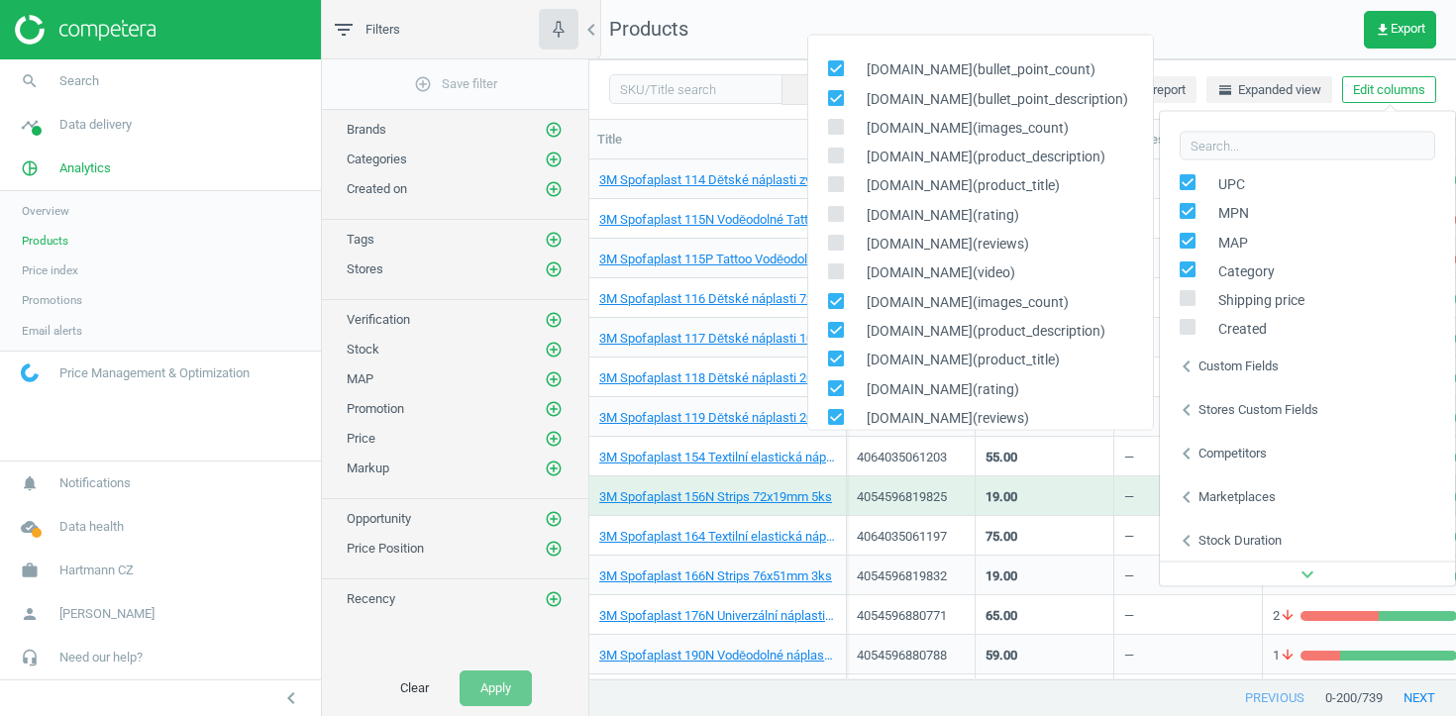
checkbox input "true"
click at [841, 152] on input "checkbox" at bounding box center [835, 155] width 13 height 13
checkbox input "true"
click at [832, 186] on input "checkbox" at bounding box center [835, 183] width 13 height 13
checkbox input "true"
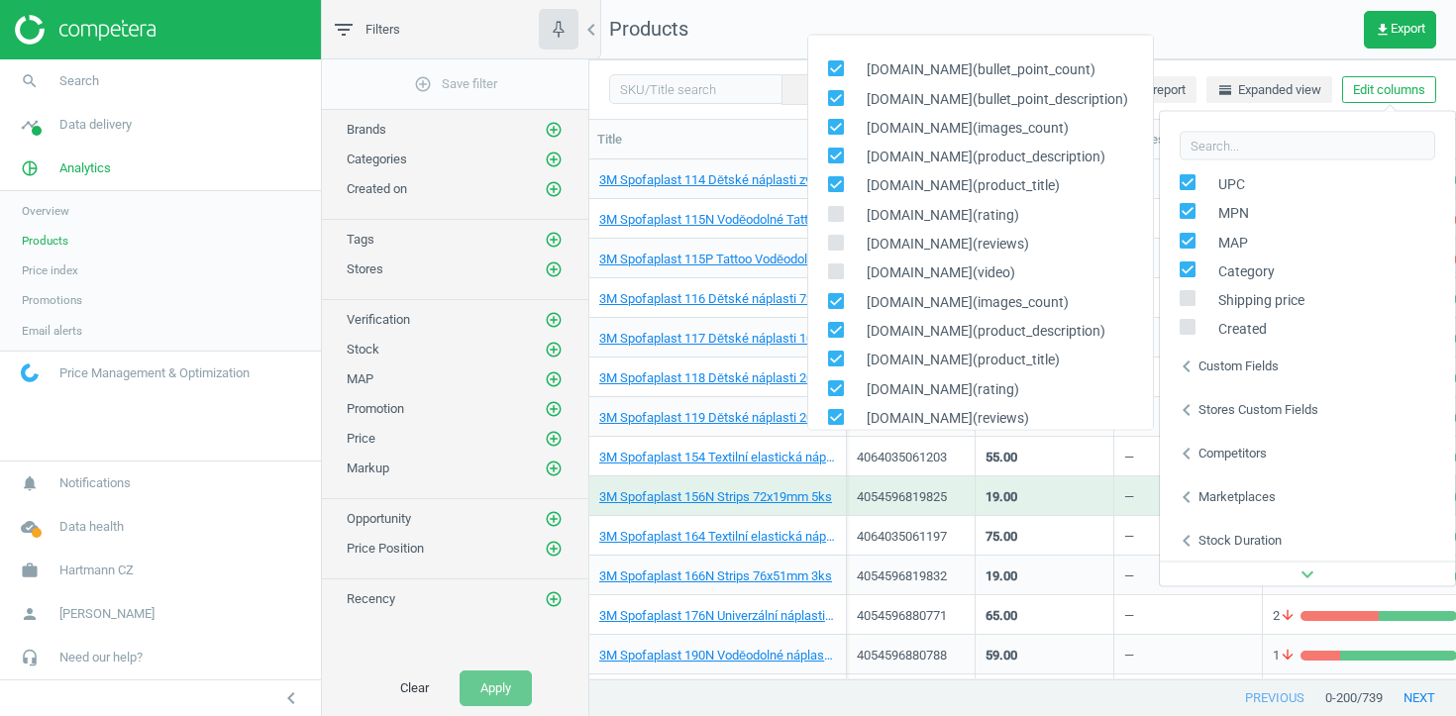
click at [831, 219] on input "checkbox" at bounding box center [835, 213] width 13 height 13
checkbox input "true"
click at [833, 248] on input "checkbox" at bounding box center [835, 242] width 13 height 13
checkbox input "true"
click at [833, 275] on input "checkbox" at bounding box center [835, 270] width 13 height 13
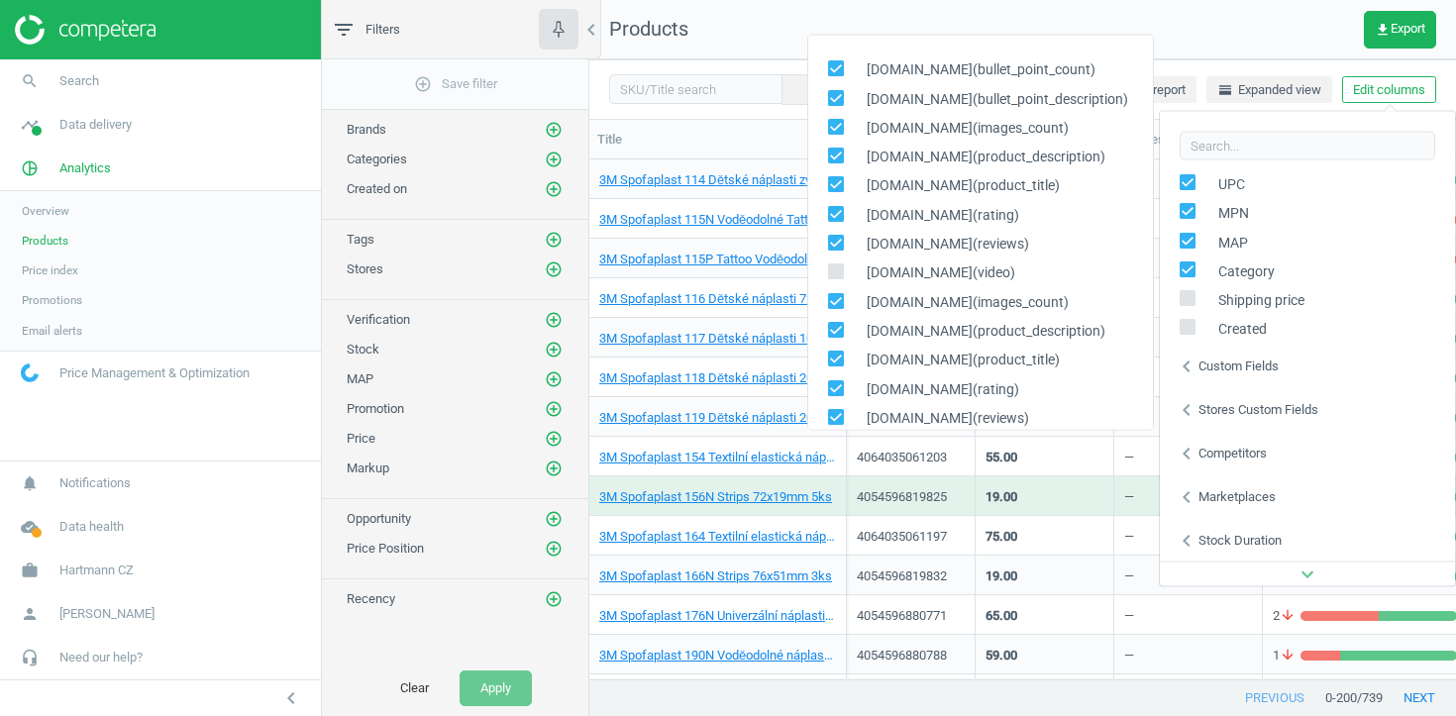
checkbox input "true"
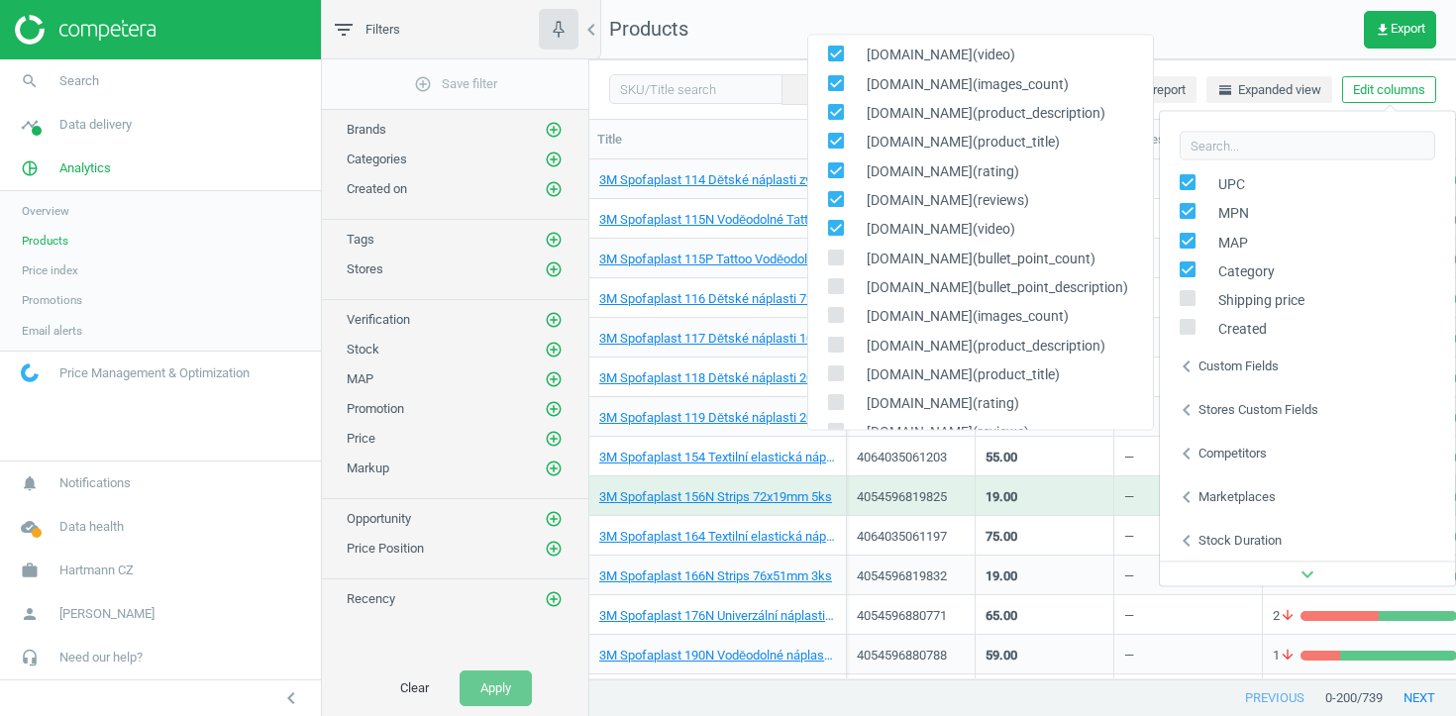
scroll to position [281, 0]
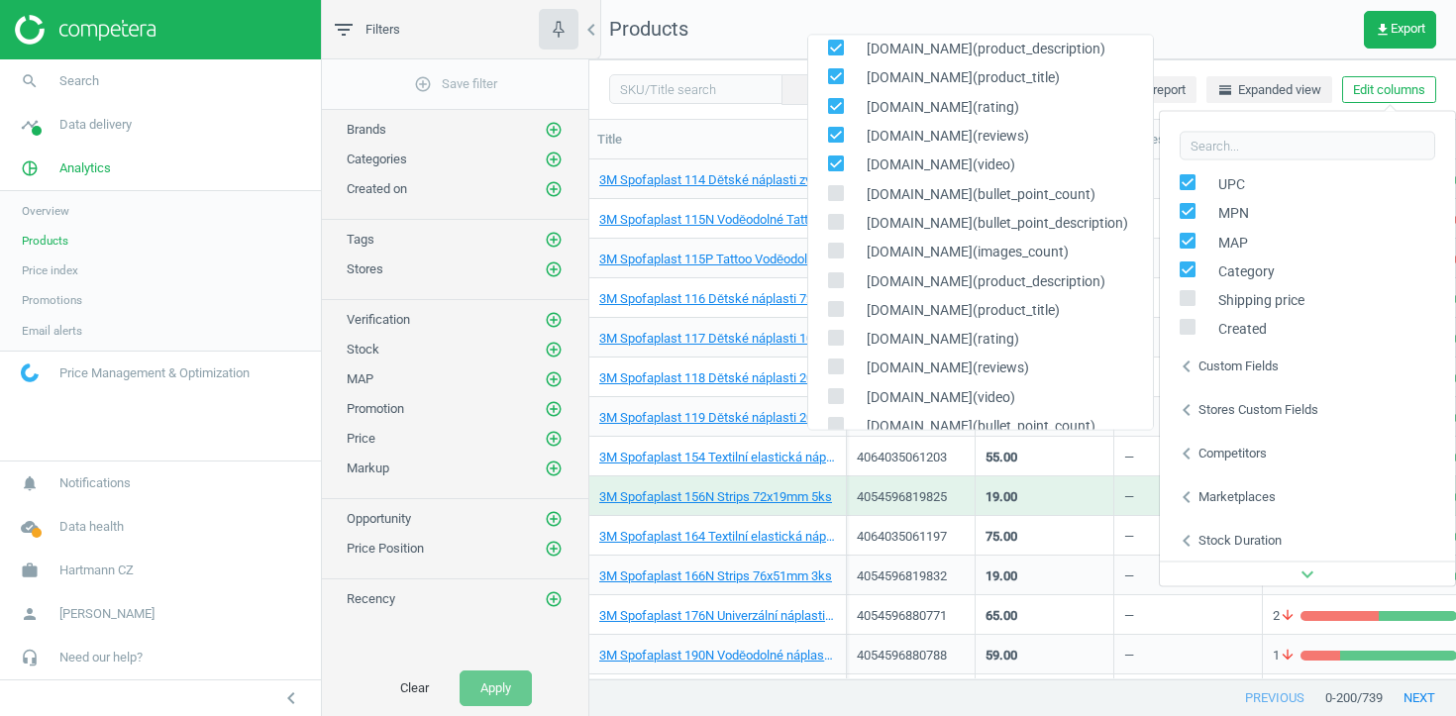
click at [834, 201] on span at bounding box center [836, 196] width 16 height 15
click at [834, 200] on input "checkbox" at bounding box center [835, 193] width 13 height 13
checkbox input "true"
click at [834, 233] on label at bounding box center [842, 223] width 29 height 19
click at [834, 229] on input "checkbox" at bounding box center [835, 222] width 13 height 13
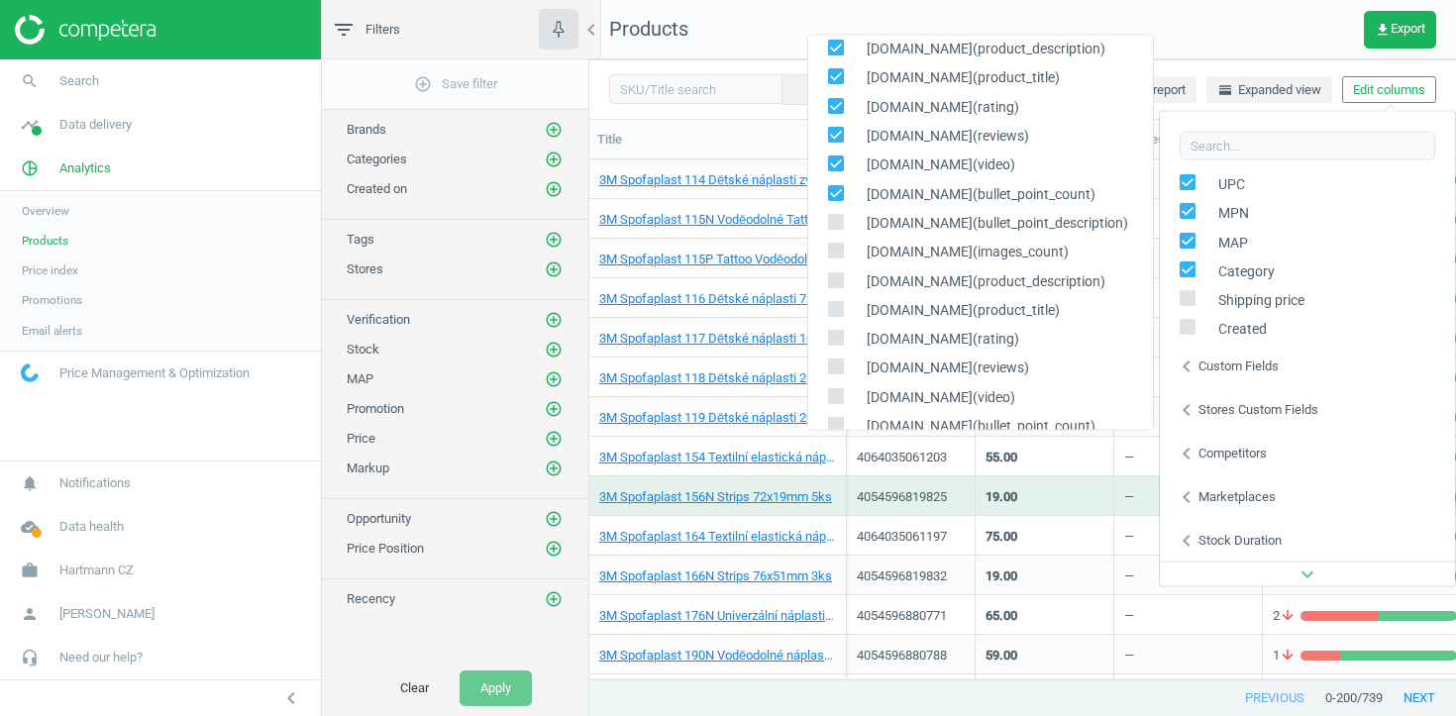
checkbox input "true"
click at [834, 260] on span at bounding box center [836, 255] width 16 height 15
click at [834, 257] on input "checkbox" at bounding box center [835, 251] width 13 height 13
checkbox input "true"
click at [834, 285] on input "checkbox" at bounding box center [835, 280] width 13 height 13
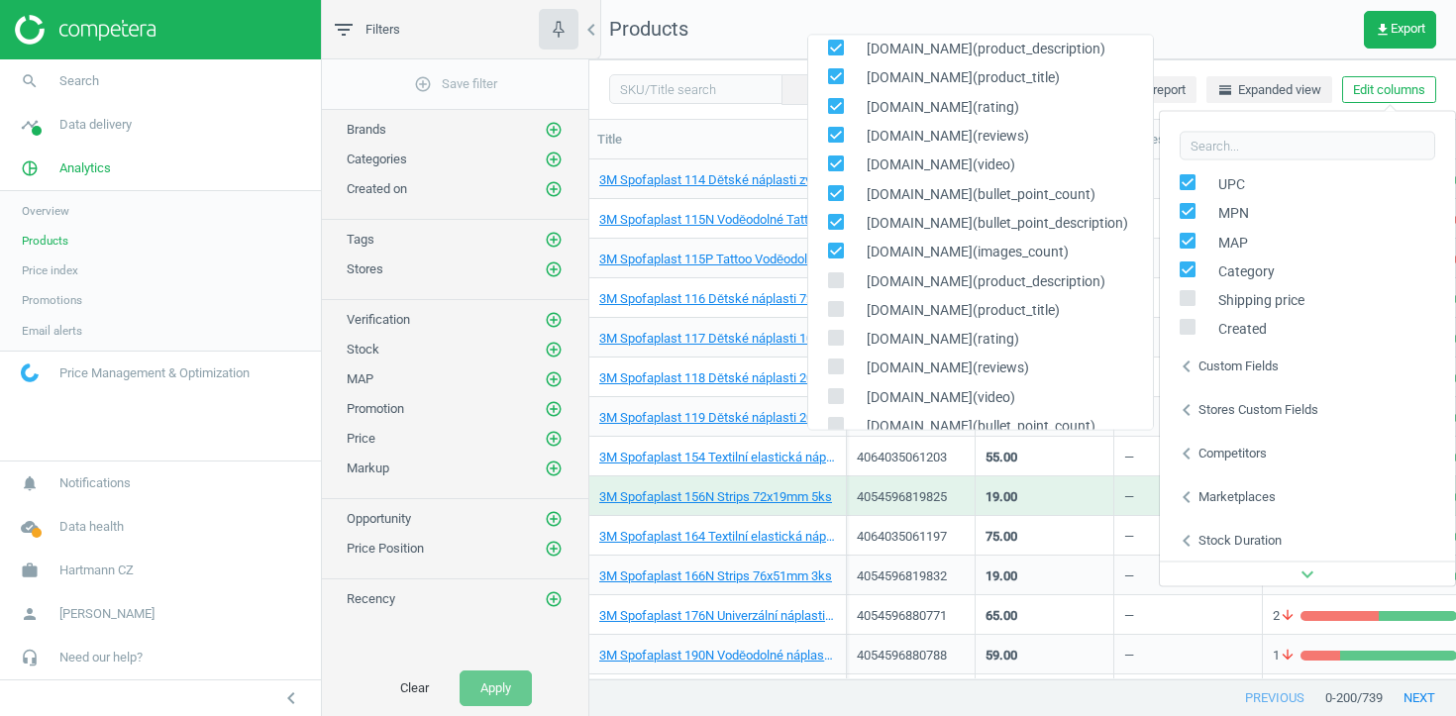
checkbox input "true"
click at [834, 307] on input "checkbox" at bounding box center [835, 309] width 13 height 13
checkbox input "true"
click at [834, 335] on input "checkbox" at bounding box center [835, 338] width 13 height 13
checkbox input "true"
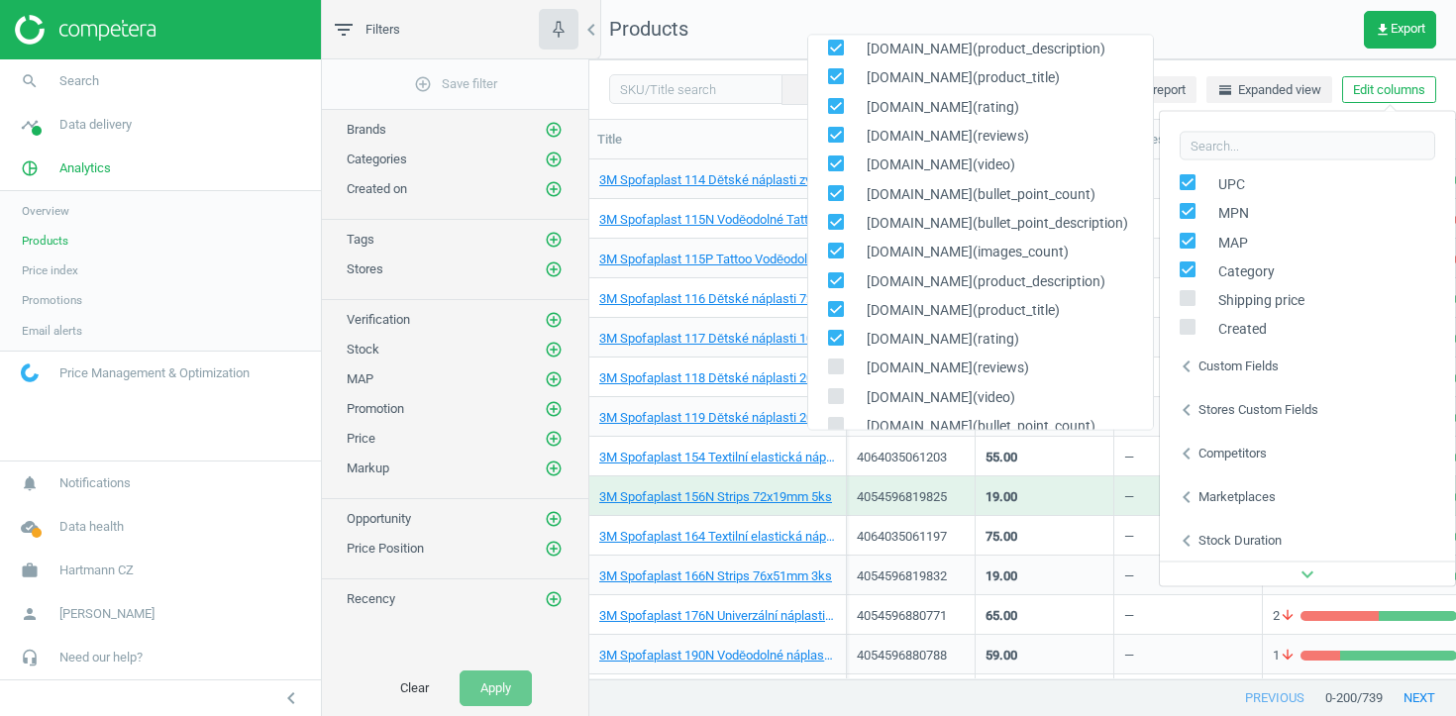
click at [834, 361] on input "checkbox" at bounding box center [835, 366] width 13 height 13
checkbox input "true"
click at [834, 385] on div "[DOMAIN_NAME](video)" at bounding box center [980, 397] width 345 height 29
click at [834, 396] on input "checkbox" at bounding box center [835, 396] width 13 height 13
checkbox input "true"
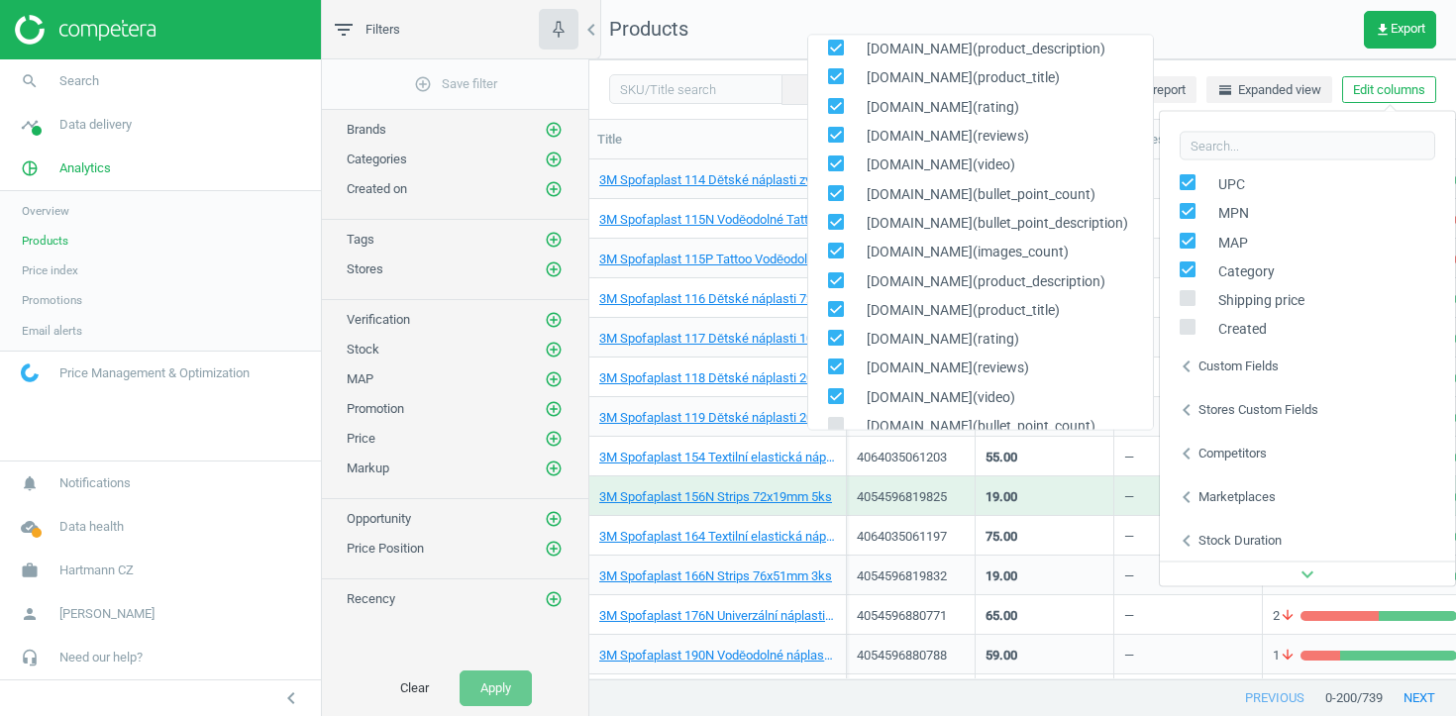
click at [834, 421] on input "checkbox" at bounding box center [835, 425] width 13 height 13
checkbox input "true"
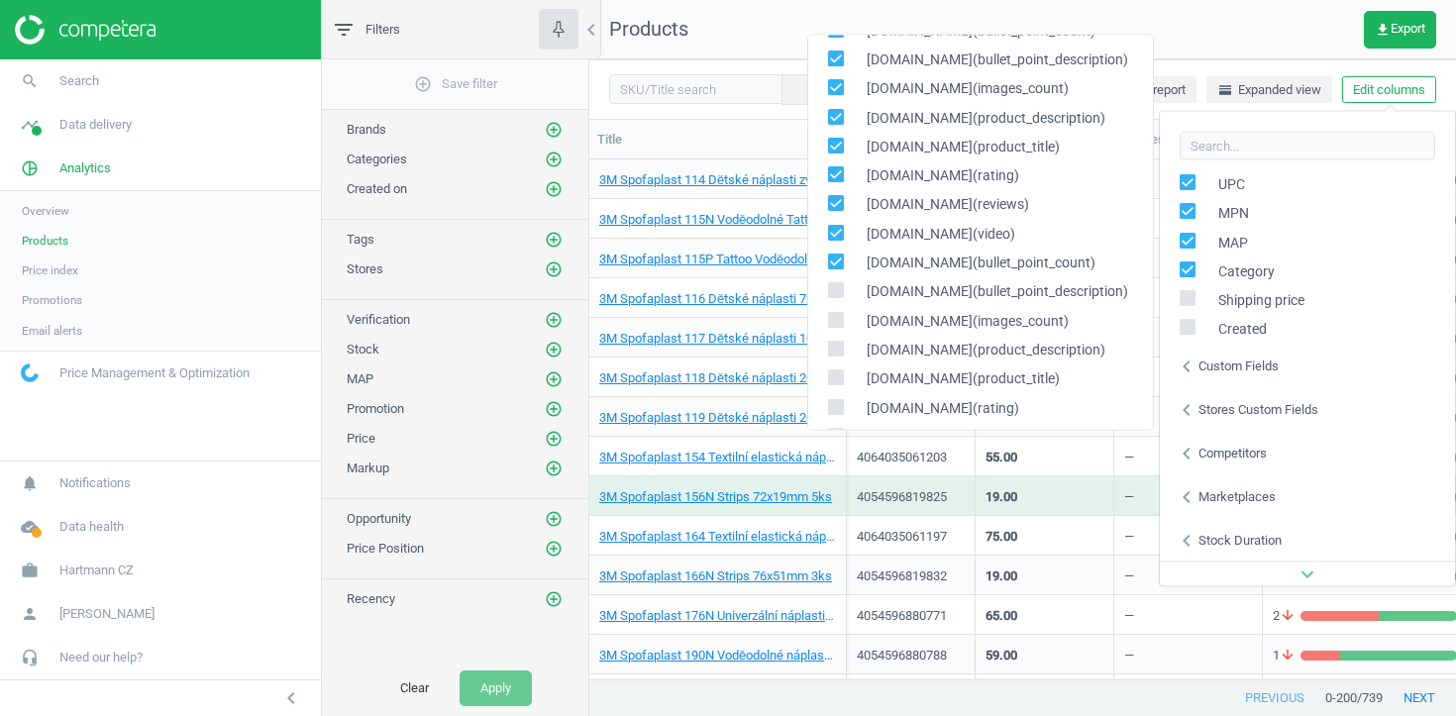
scroll to position [516, 0]
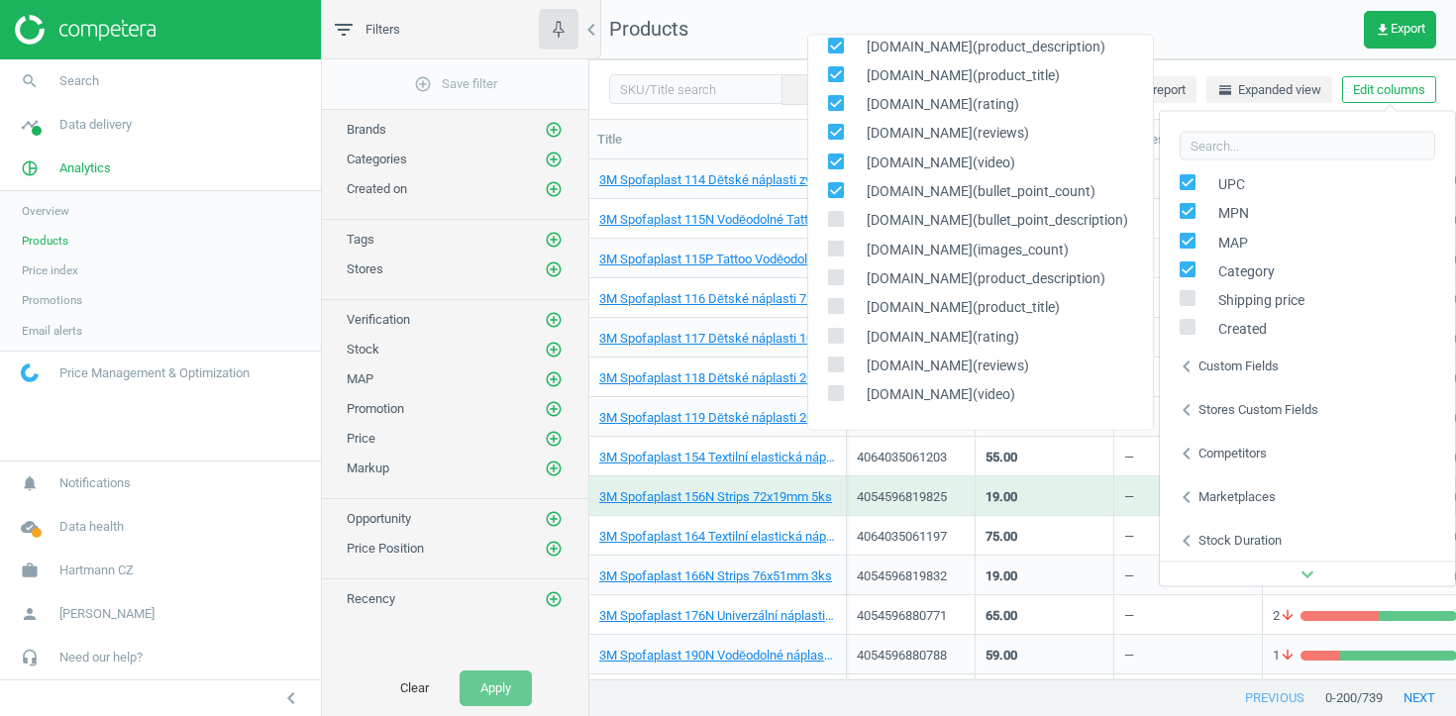
click at [837, 223] on input "checkbox" at bounding box center [835, 219] width 13 height 13
checkbox input "true"
click at [837, 252] on input "checkbox" at bounding box center [835, 249] width 13 height 13
checkbox input "true"
drag, startPoint x: 837, startPoint y: 286, endPoint x: 837, endPoint y: 300, distance: 13.9
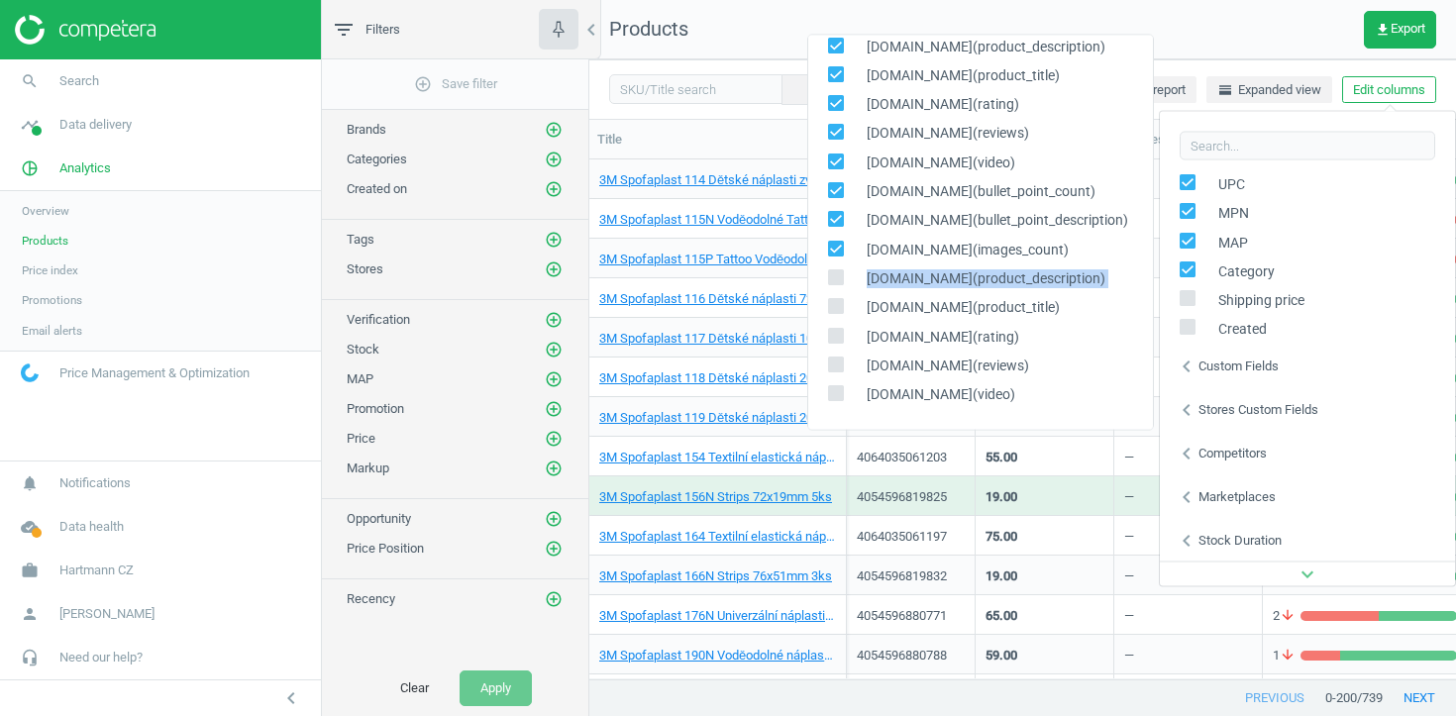
click at [837, 300] on div "[DOMAIN_NAME](bullet_point_count) [DOMAIN_NAME](bullet_point_description) [DOMA…" at bounding box center [980, 233] width 347 height 396
click at [837, 326] on div "[DOMAIN_NAME](rating)" at bounding box center [980, 337] width 345 height 29
drag, startPoint x: 834, startPoint y: 270, endPoint x: 834, endPoint y: 306, distance: 35.6
click at [834, 271] on input "checkbox" at bounding box center [835, 277] width 13 height 13
checkbox input "true"
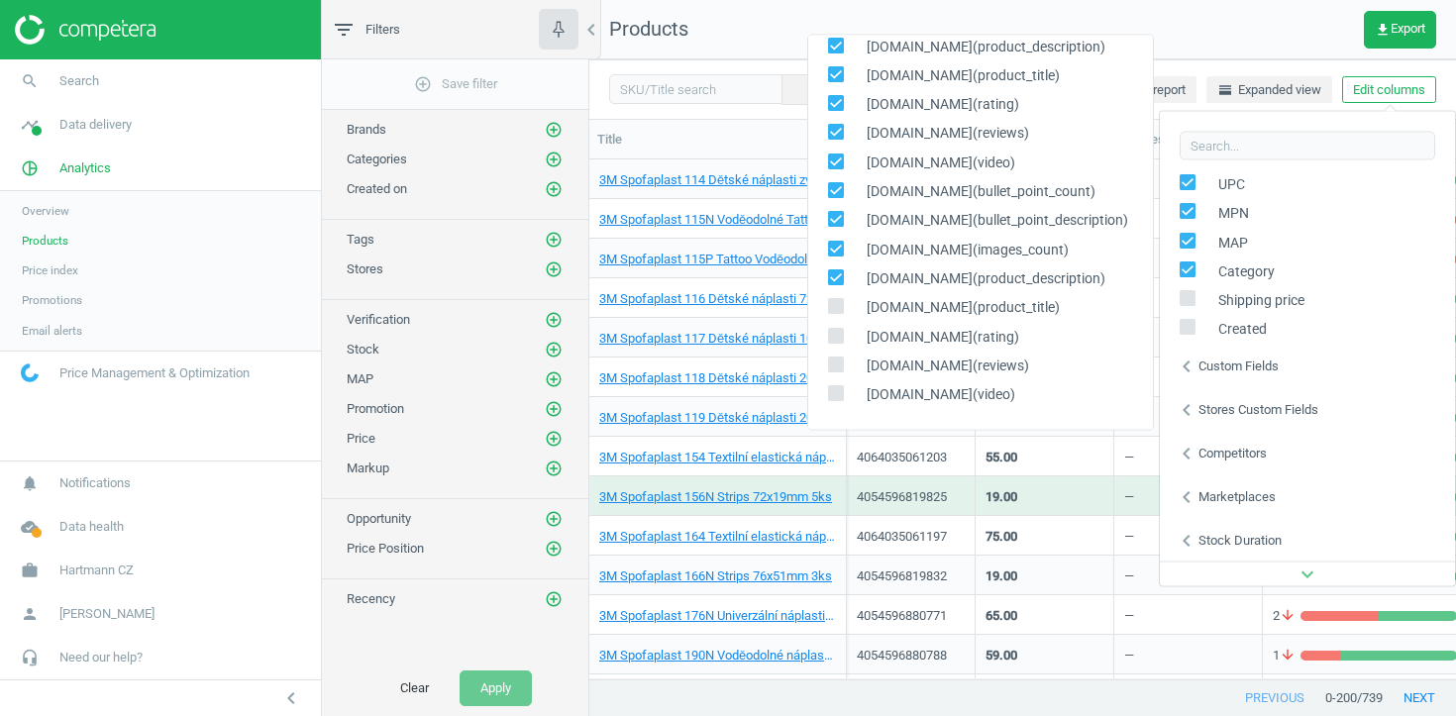
click at [834, 318] on div "[DOMAIN_NAME](product_title)" at bounding box center [980, 308] width 345 height 29
click at [835, 338] on input "checkbox" at bounding box center [835, 336] width 13 height 13
checkbox input "true"
click at [835, 373] on span at bounding box center [836, 367] width 16 height 15
click at [835, 371] on input "checkbox" at bounding box center [835, 364] width 13 height 13
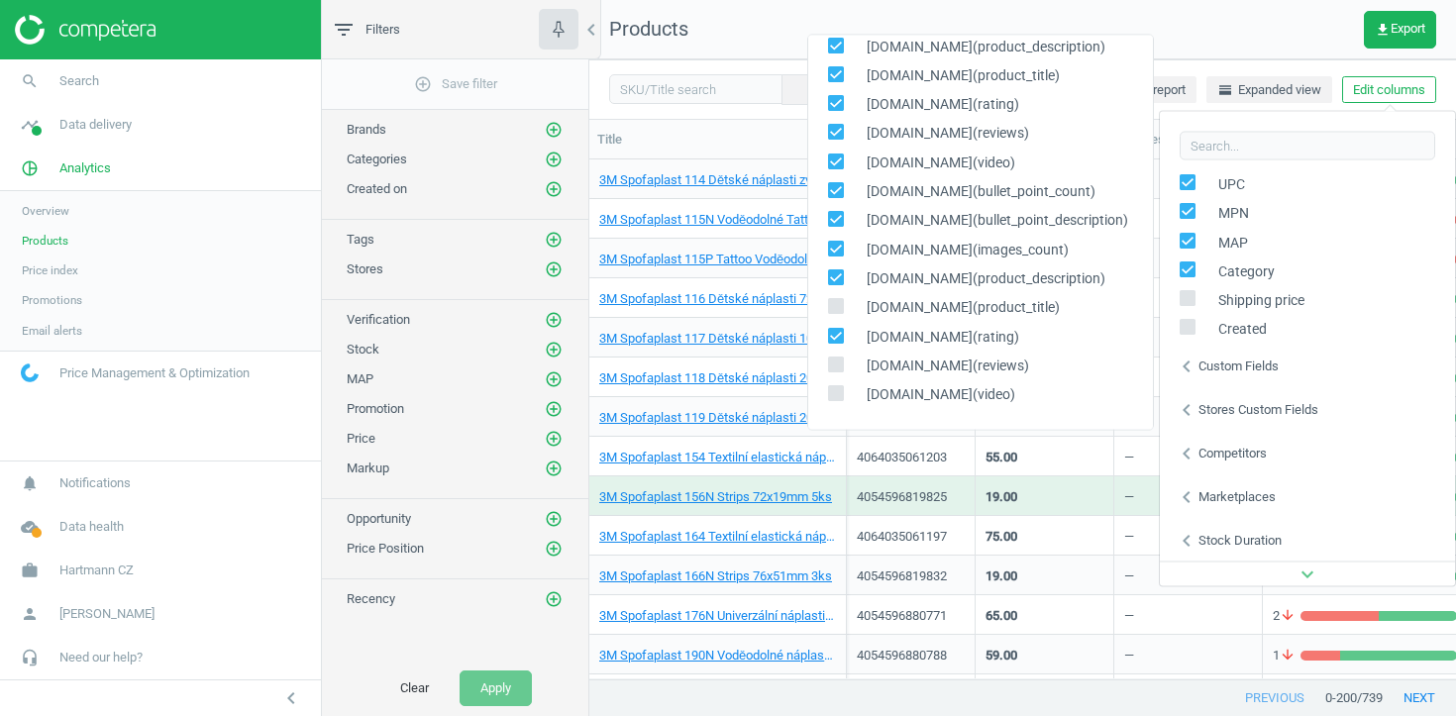
checkbox input "true"
click at [831, 315] on span at bounding box center [836, 310] width 16 height 15
click at [831, 313] on input "checkbox" at bounding box center [835, 306] width 13 height 13
checkbox input "true"
click at [834, 398] on input "checkbox" at bounding box center [835, 393] width 13 height 13
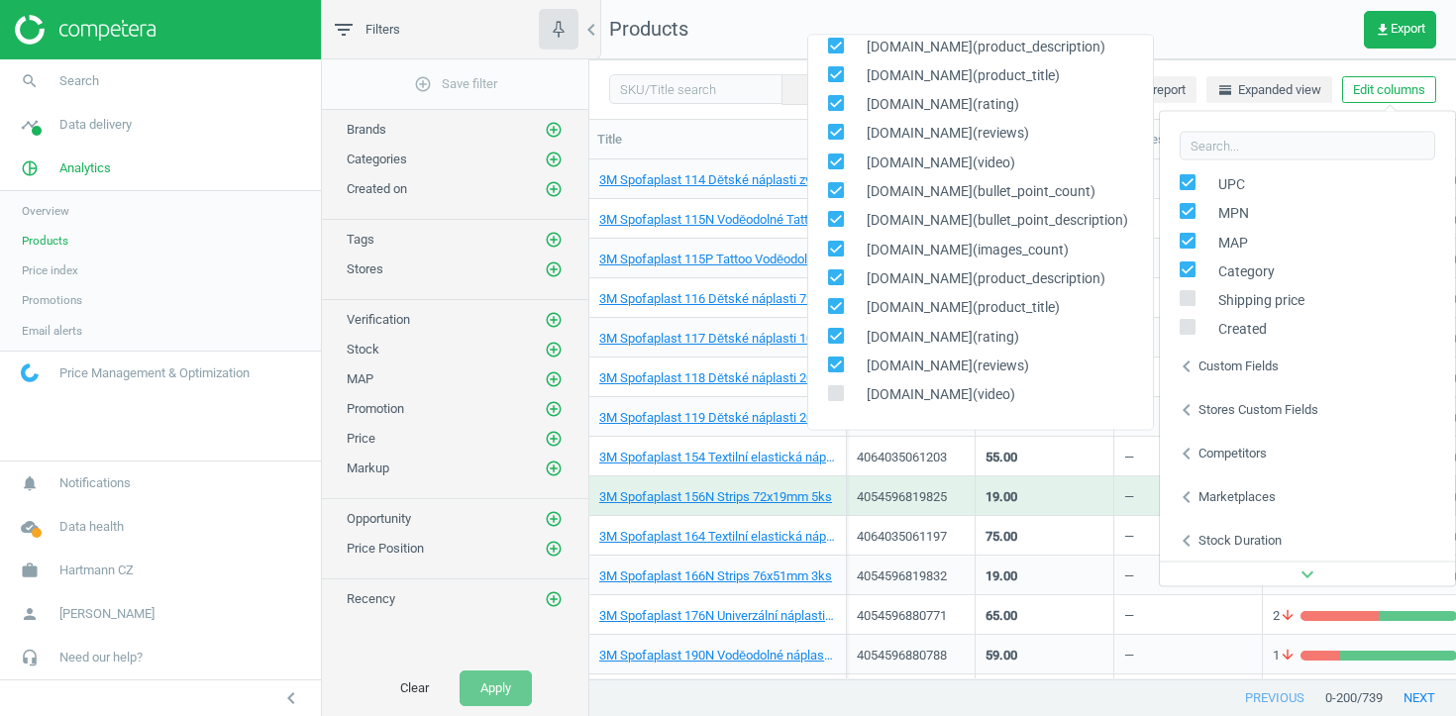
checkbox input "true"
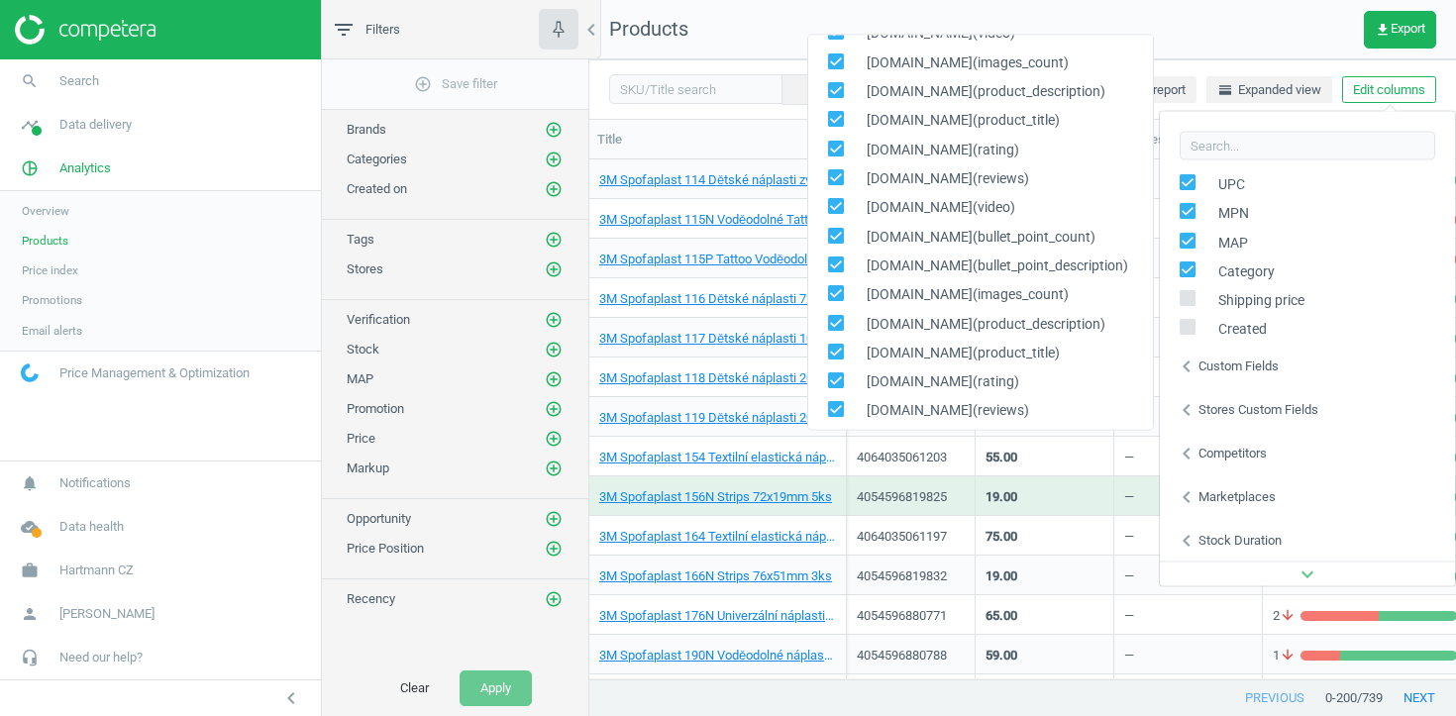
scroll to position [0, 0]
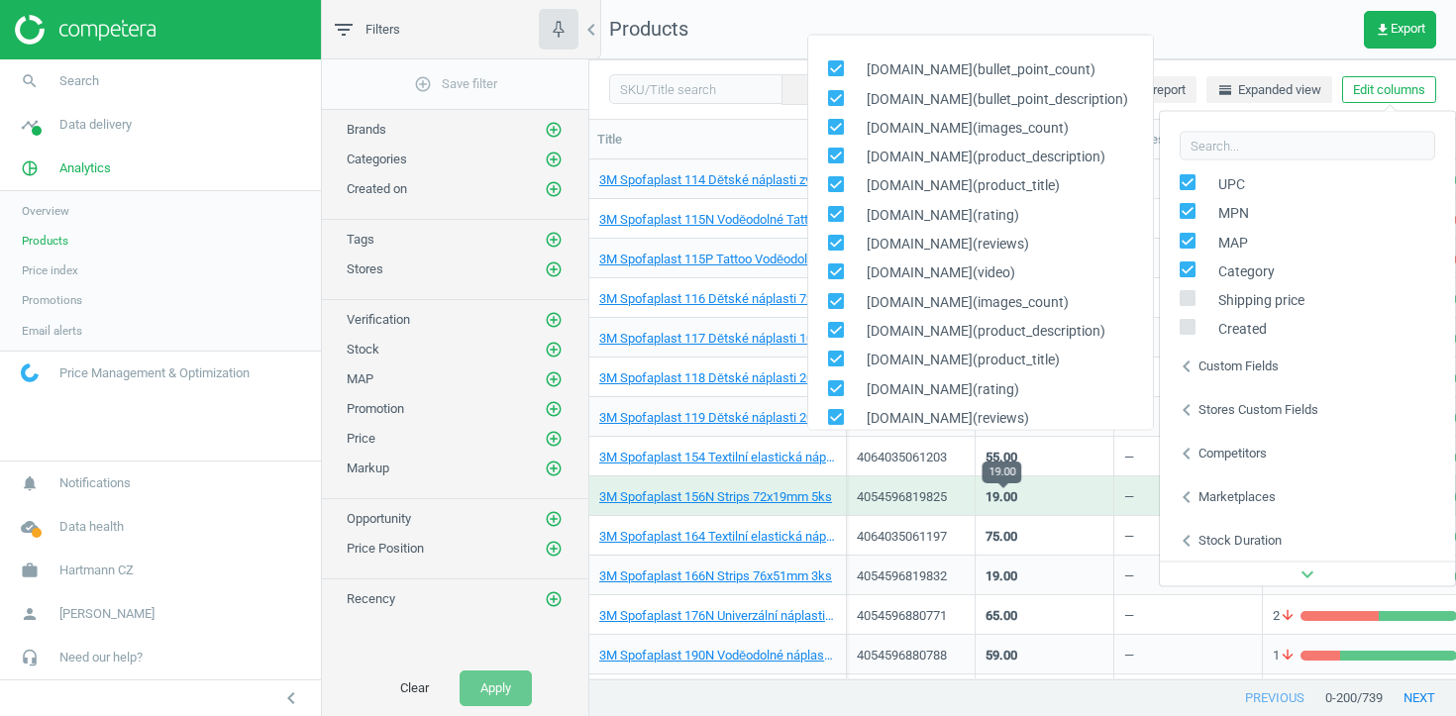
click at [1011, 497] on div "19.00" at bounding box center [1001, 497] width 32 height 18
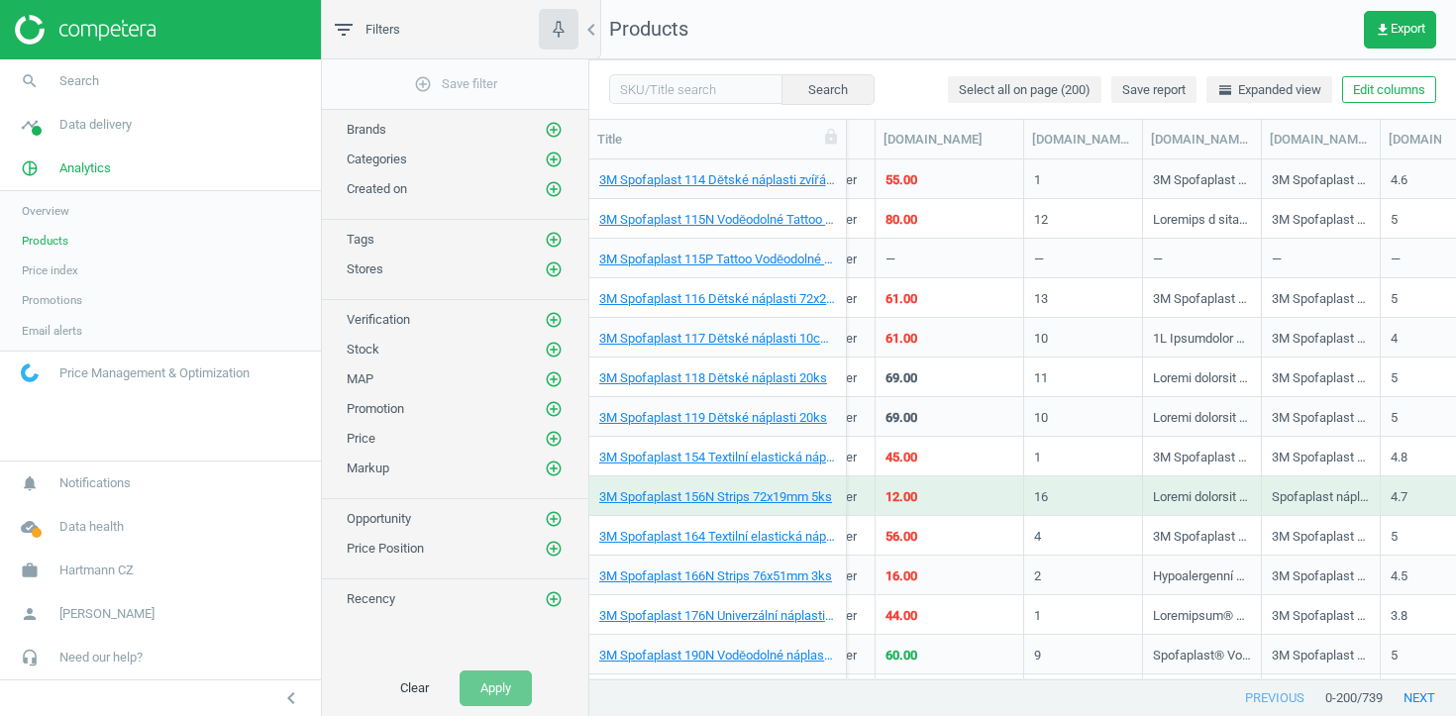
scroll to position [0, 1742]
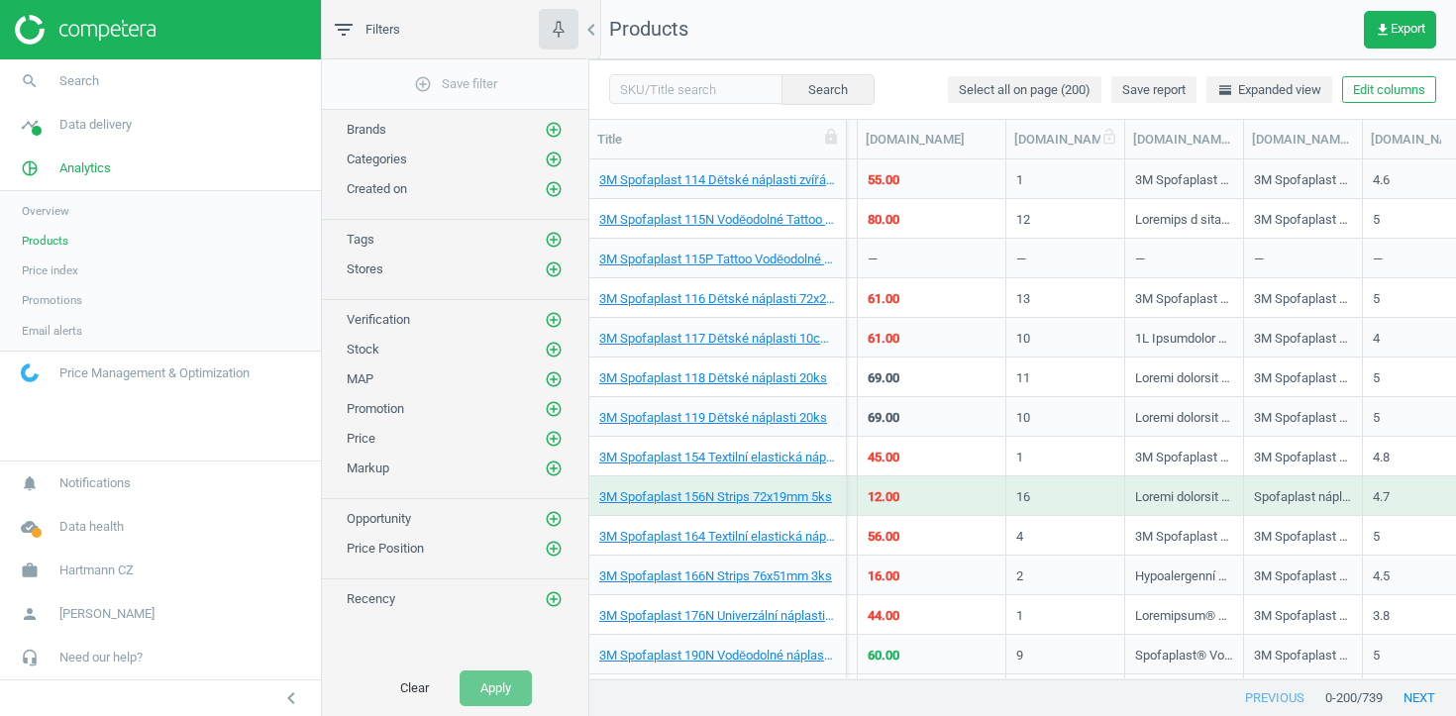
click at [1065, 137] on div "[DOMAIN_NAME](images_count)" at bounding box center [1065, 140] width 102 height 18
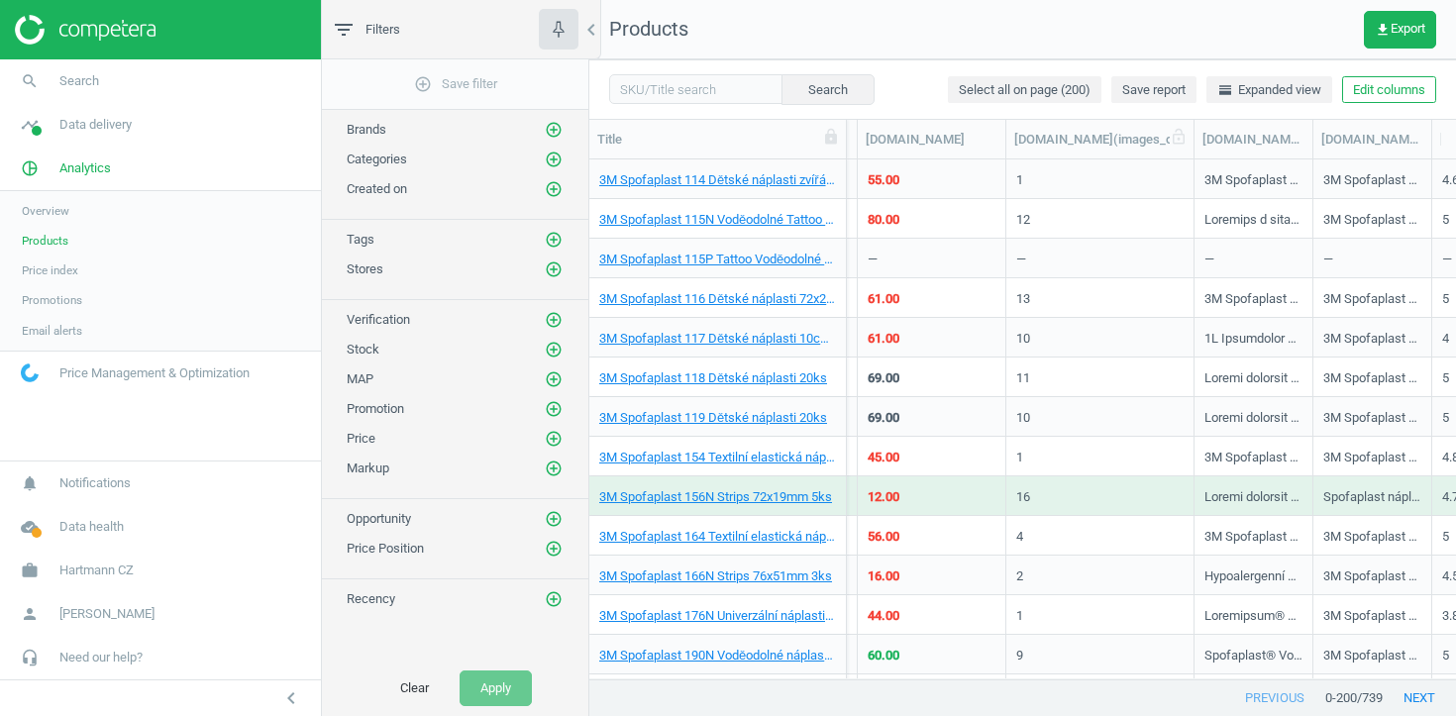
drag, startPoint x: 1127, startPoint y: 137, endPoint x: 1196, endPoint y: 137, distance: 69.3
click at [1196, 137] on div at bounding box center [1193, 139] width 20 height 39
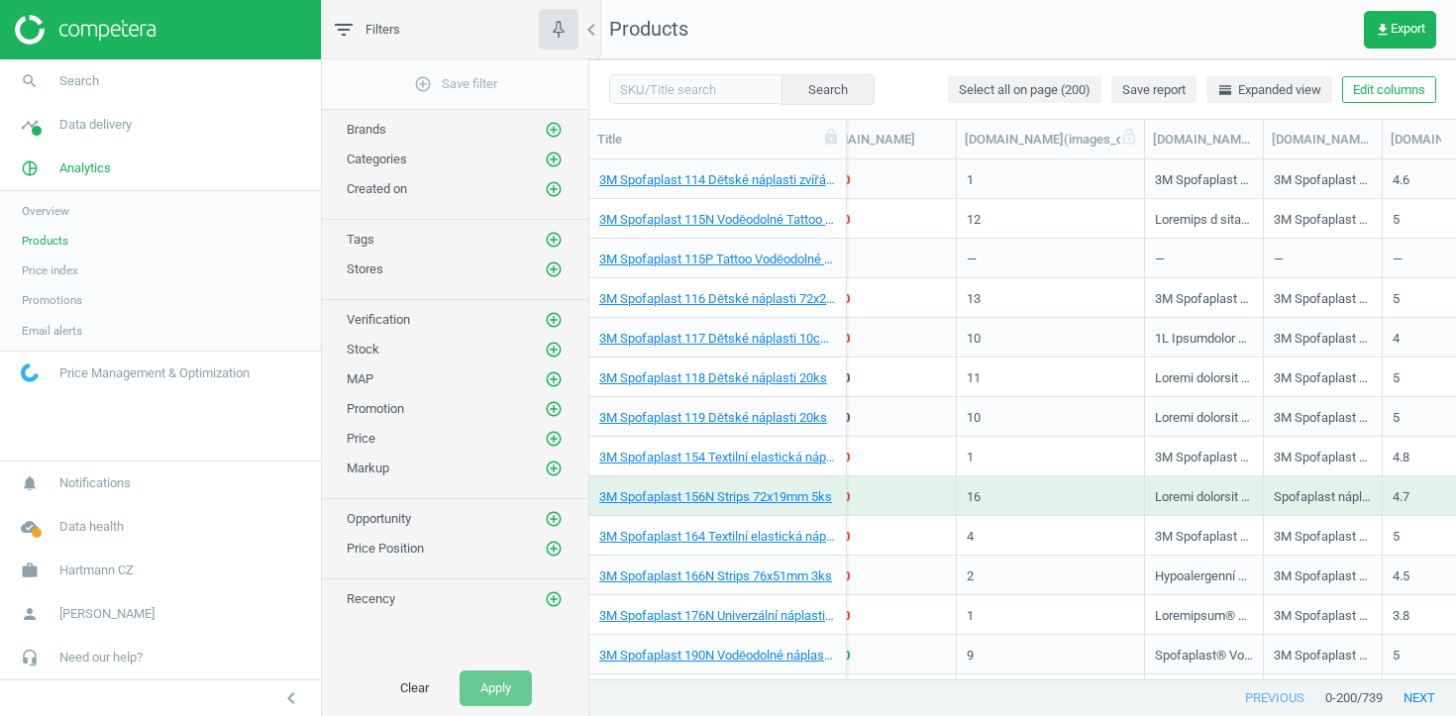
scroll to position [0, 1806]
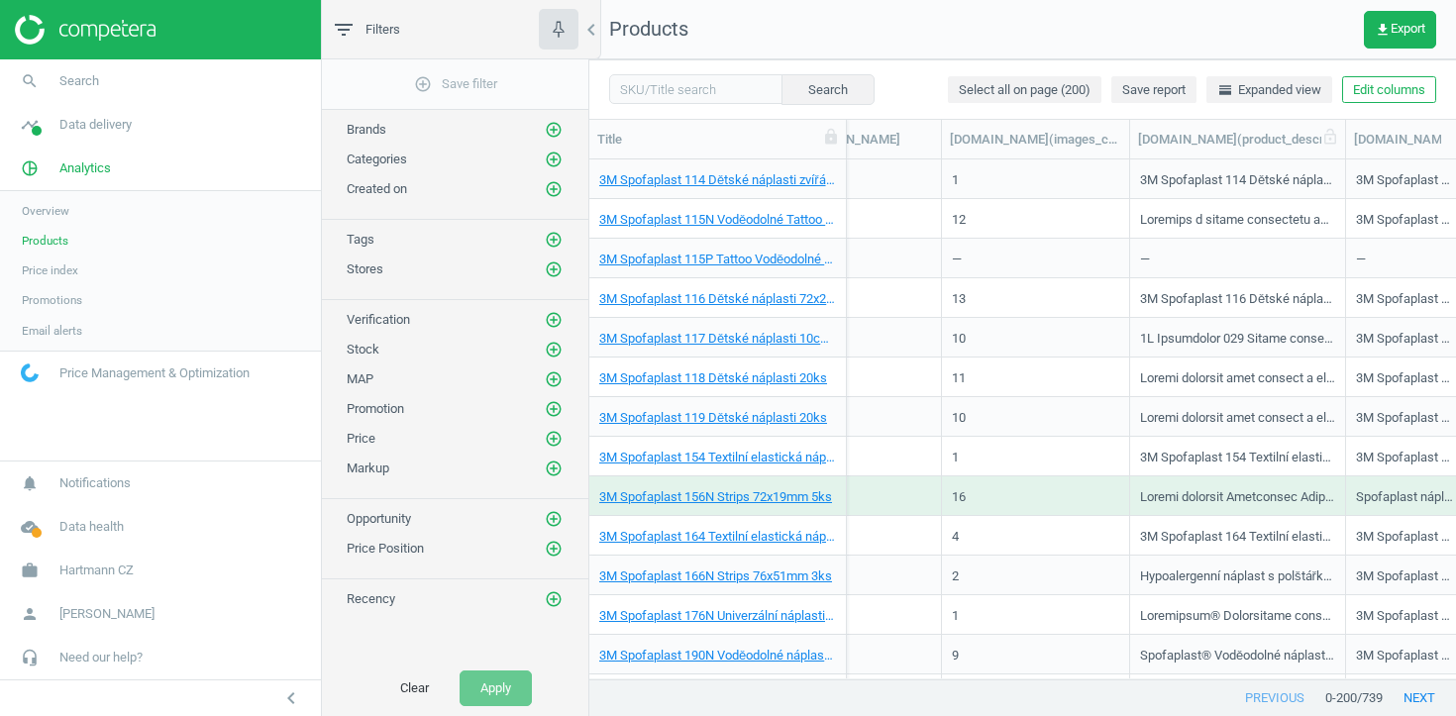
drag, startPoint x: 1246, startPoint y: 140, endPoint x: 1338, endPoint y: 138, distance: 92.1
click at [1338, 138] on div at bounding box center [1345, 139] width 20 height 39
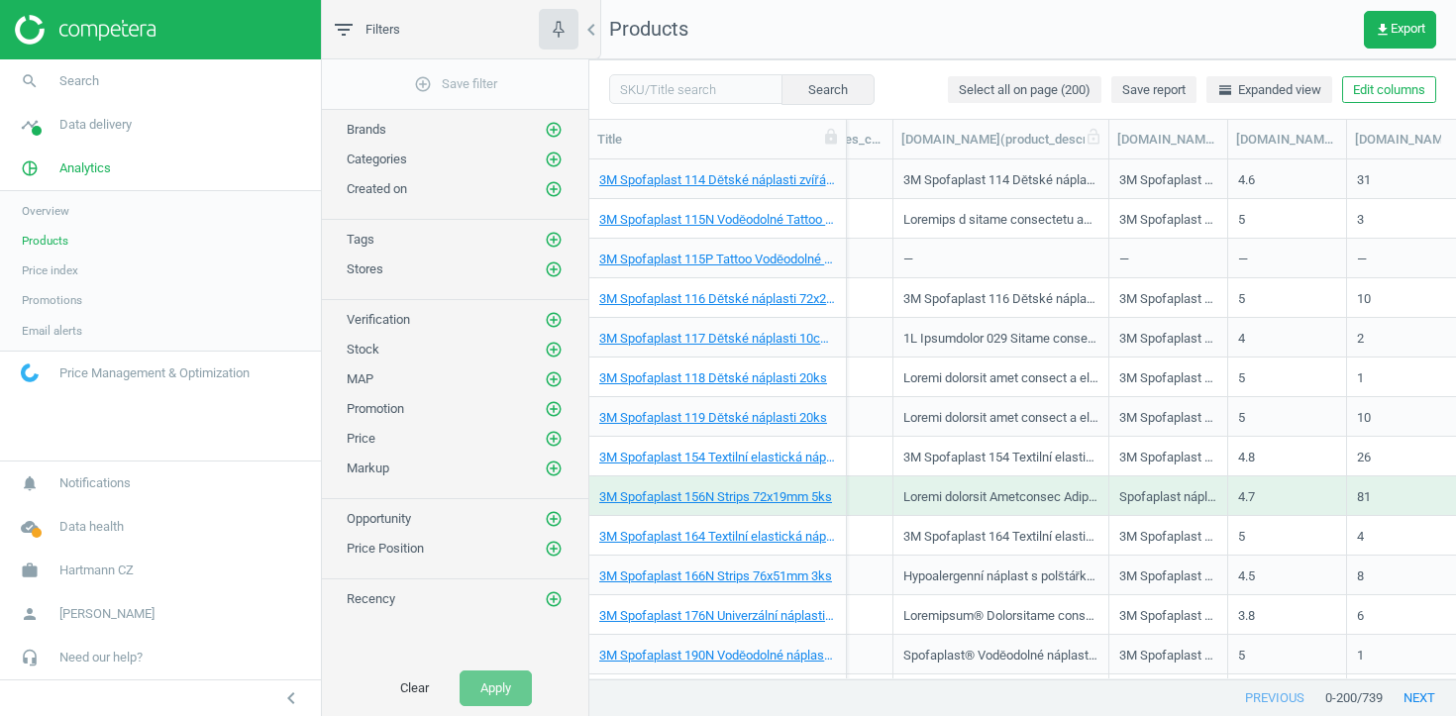
scroll to position [0, 2044]
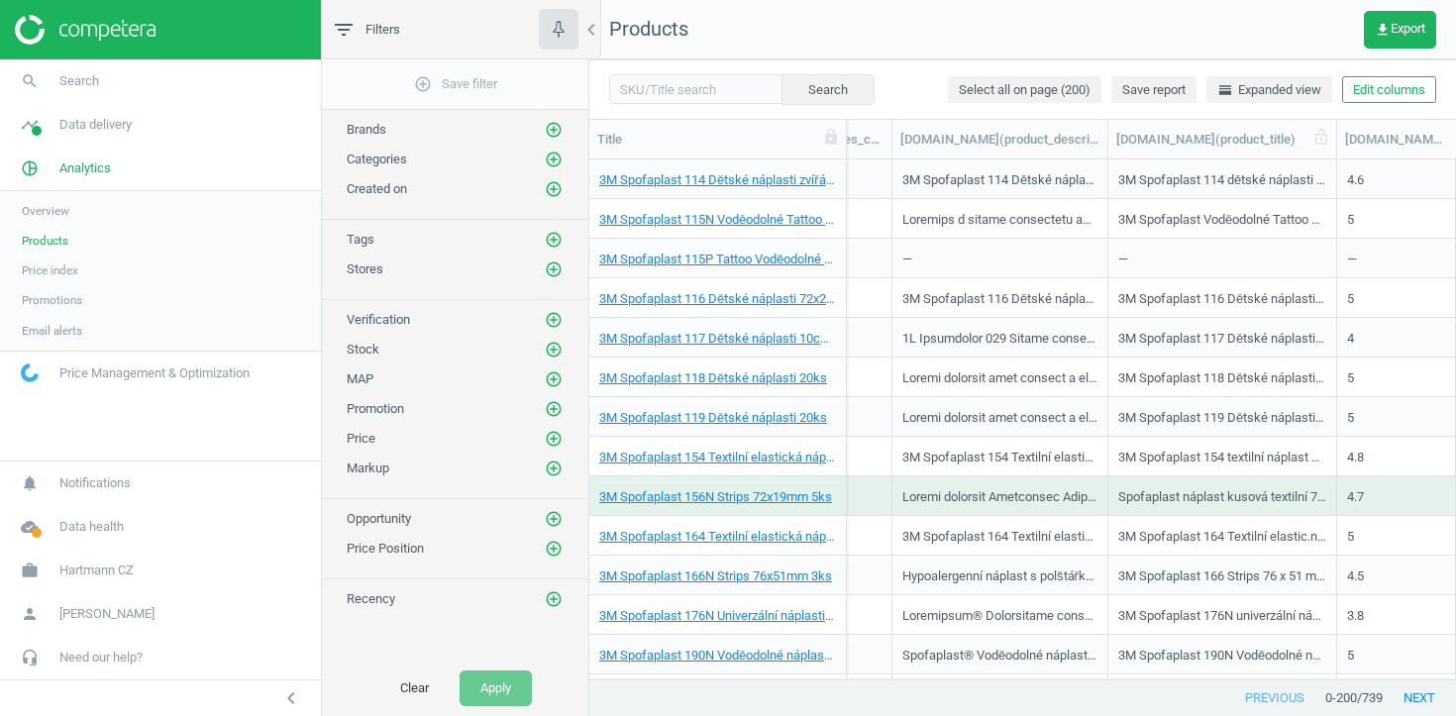
drag, startPoint x: 1225, startPoint y: 133, endPoint x: 1335, endPoint y: 141, distance: 110.2
click at [1335, 140] on div at bounding box center [1336, 139] width 20 height 39
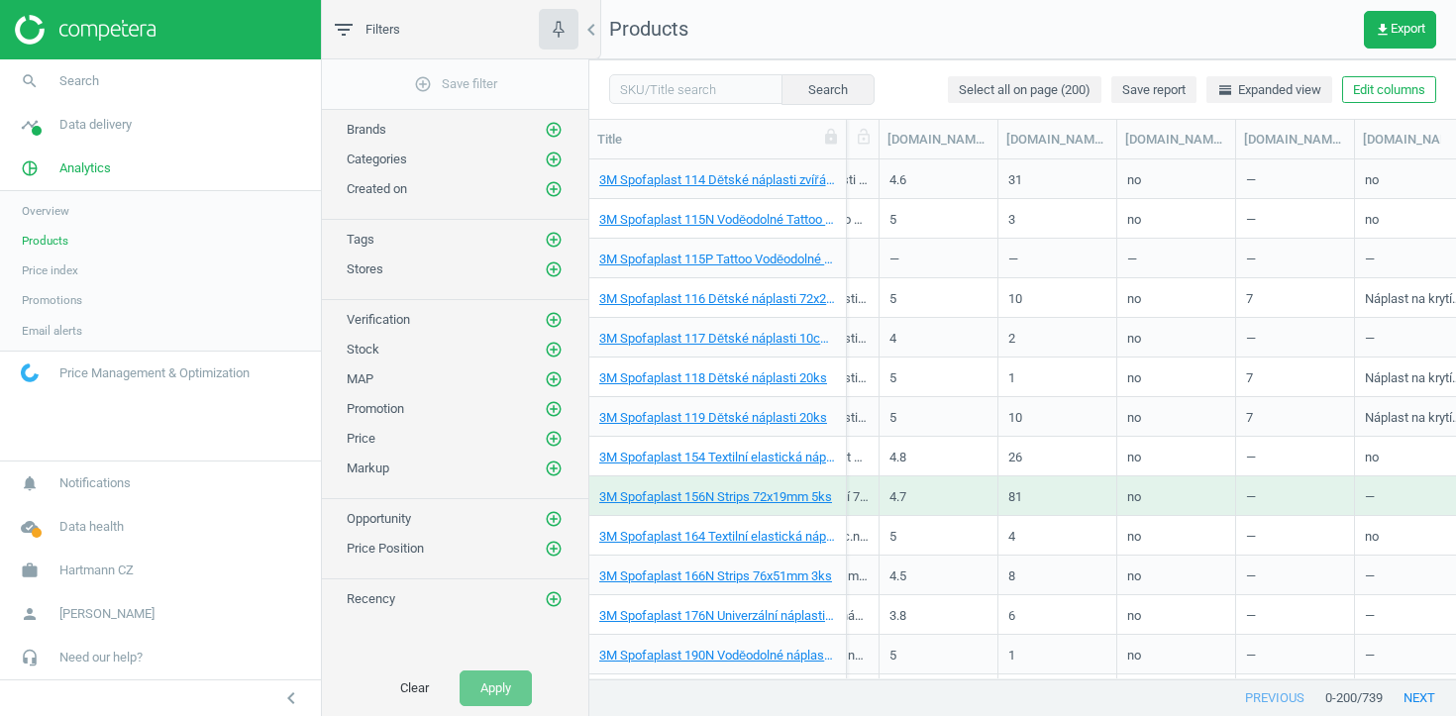
scroll to position [0, 2501]
drag, startPoint x: 1254, startPoint y: 144, endPoint x: 1300, endPoint y: 143, distance: 46.5
click at [1300, 143] on div at bounding box center [1297, 139] width 20 height 39
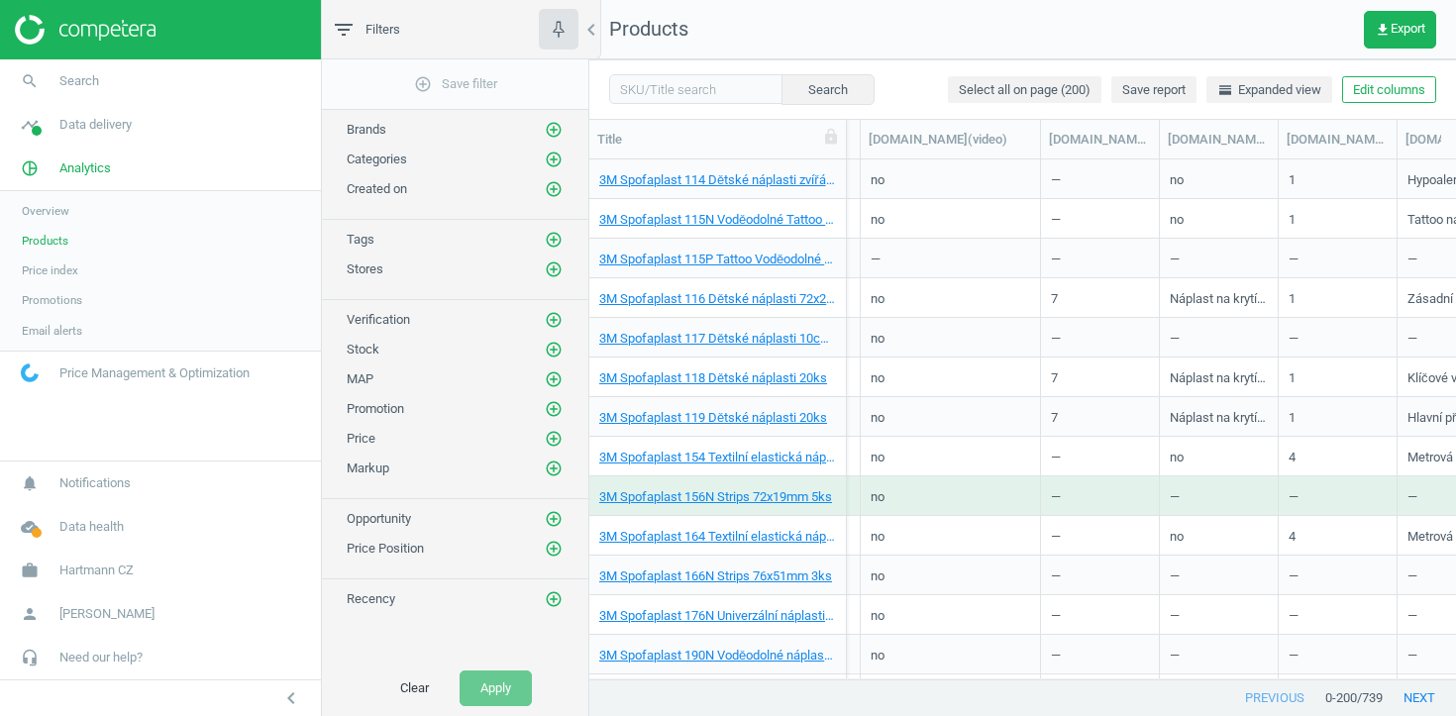
scroll to position [0, 2758]
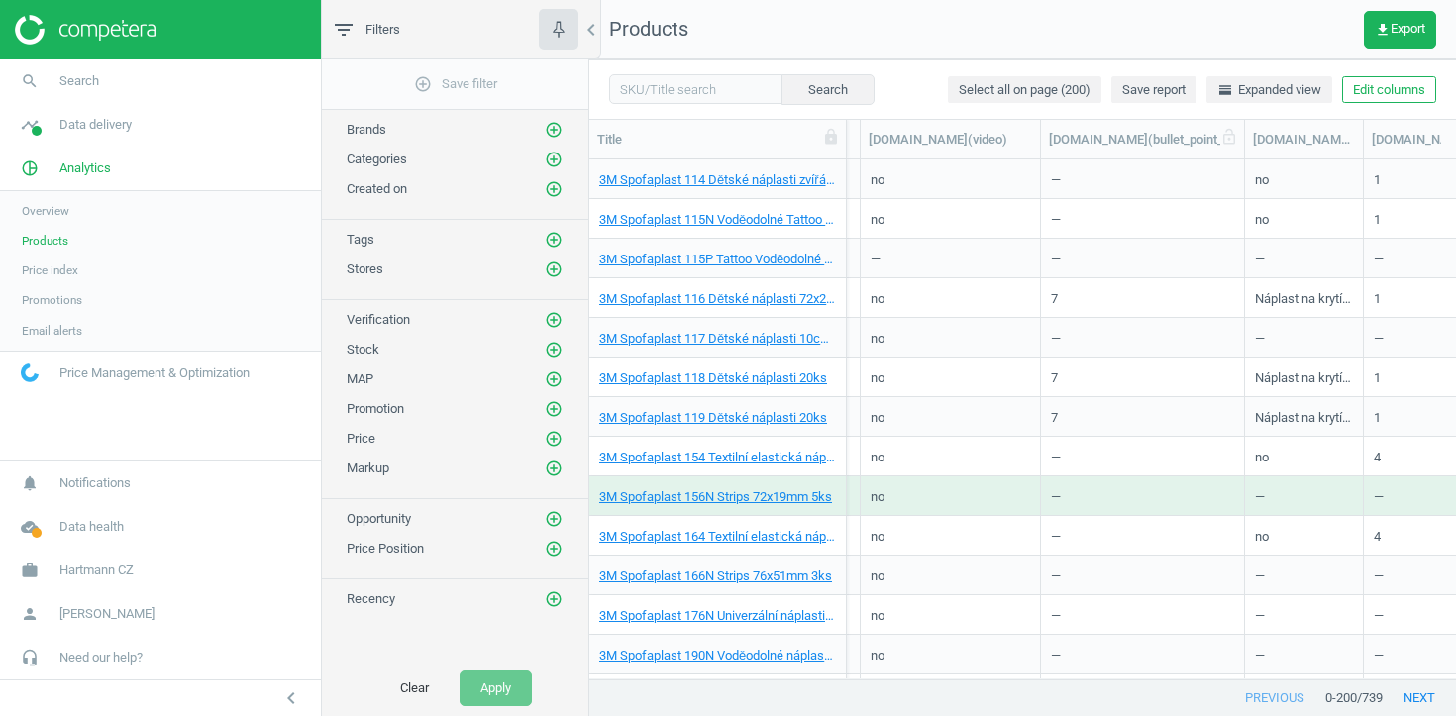
drag, startPoint x: 1152, startPoint y: 131, endPoint x: 1237, endPoint y: 138, distance: 85.4
click at [1237, 138] on div at bounding box center [1244, 139] width 20 height 39
drag, startPoint x: 1367, startPoint y: 141, endPoint x: 1453, endPoint y: 133, distance: 85.5
click at [1455, 133] on div "Title SKU My price Suggested price Competitors Similar products Stock Promo Bra…" at bounding box center [1022, 140] width 866 height 40
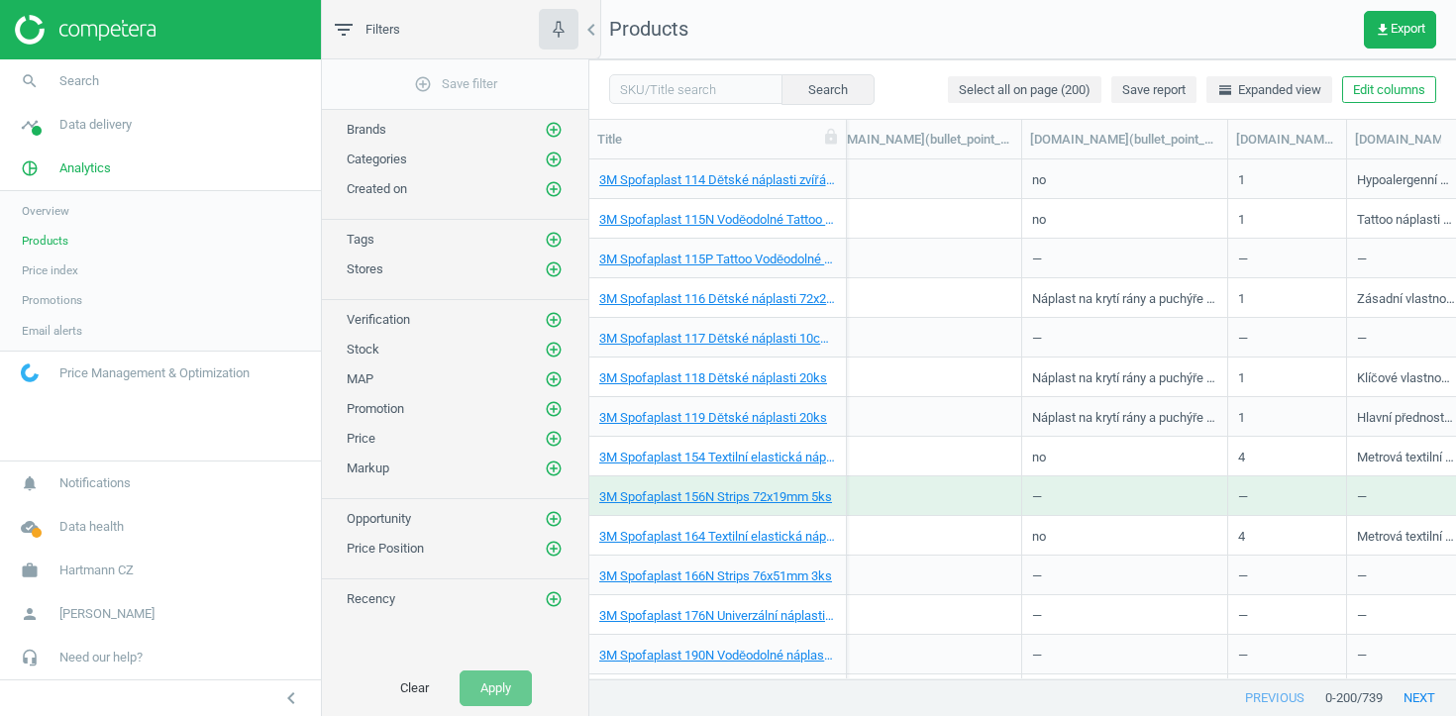
scroll to position [0, 2980]
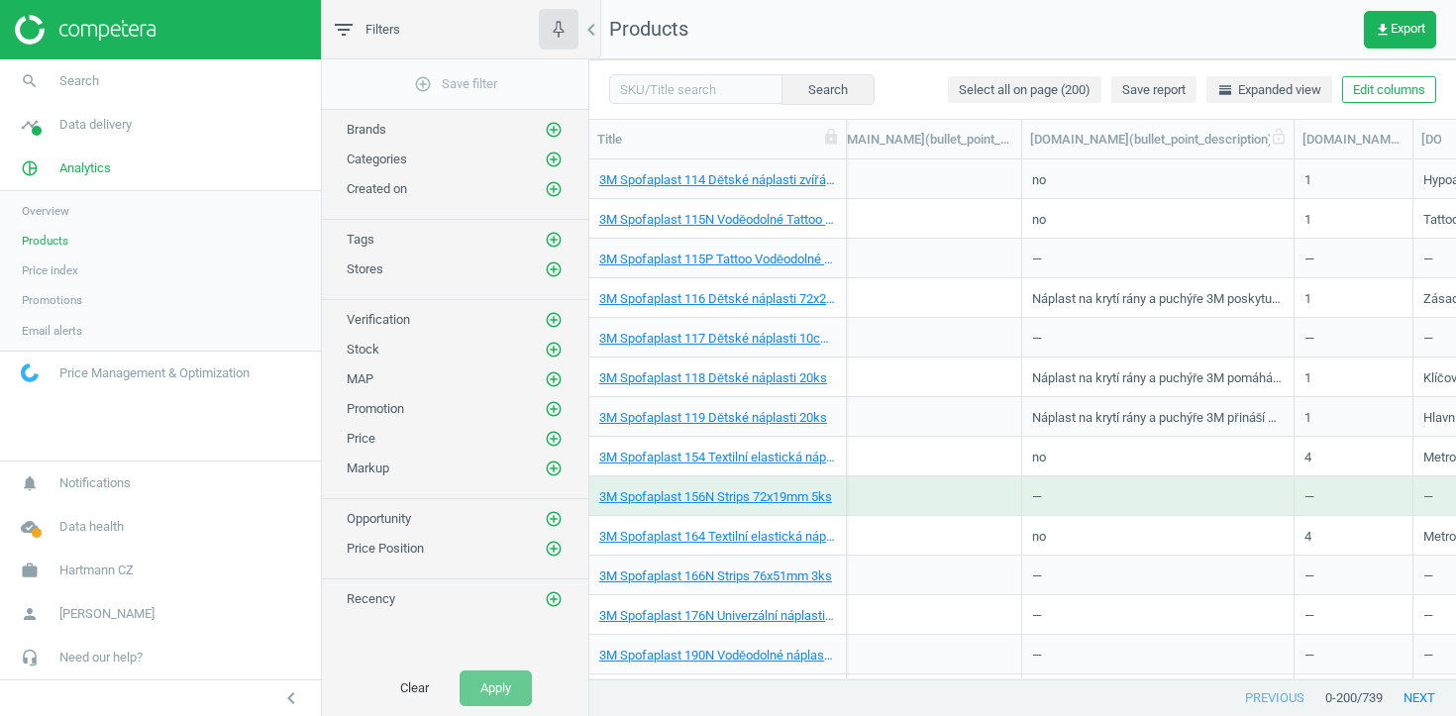
drag, startPoint x: 1225, startPoint y: 139, endPoint x: 1278, endPoint y: 144, distance: 53.7
click at [1283, 144] on div at bounding box center [1293, 139] width 20 height 39
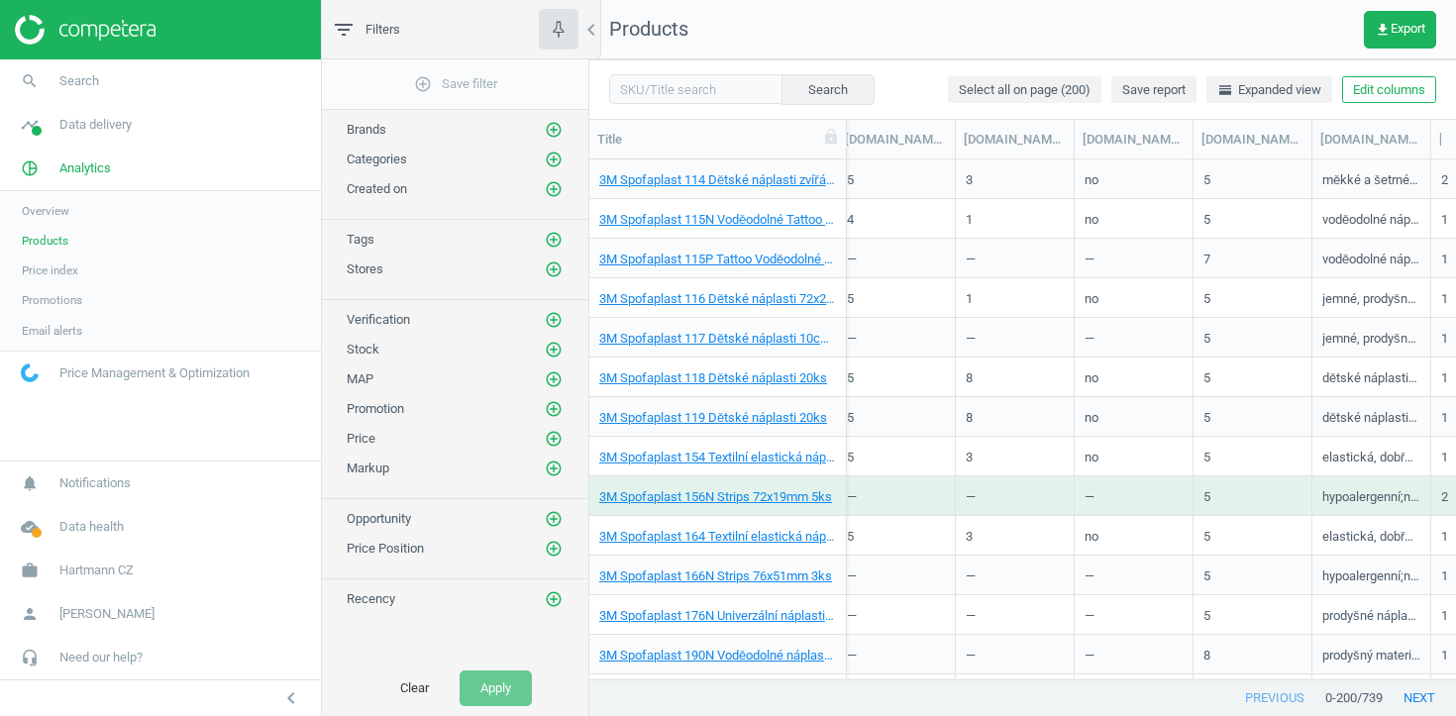
scroll to position [0, 4024]
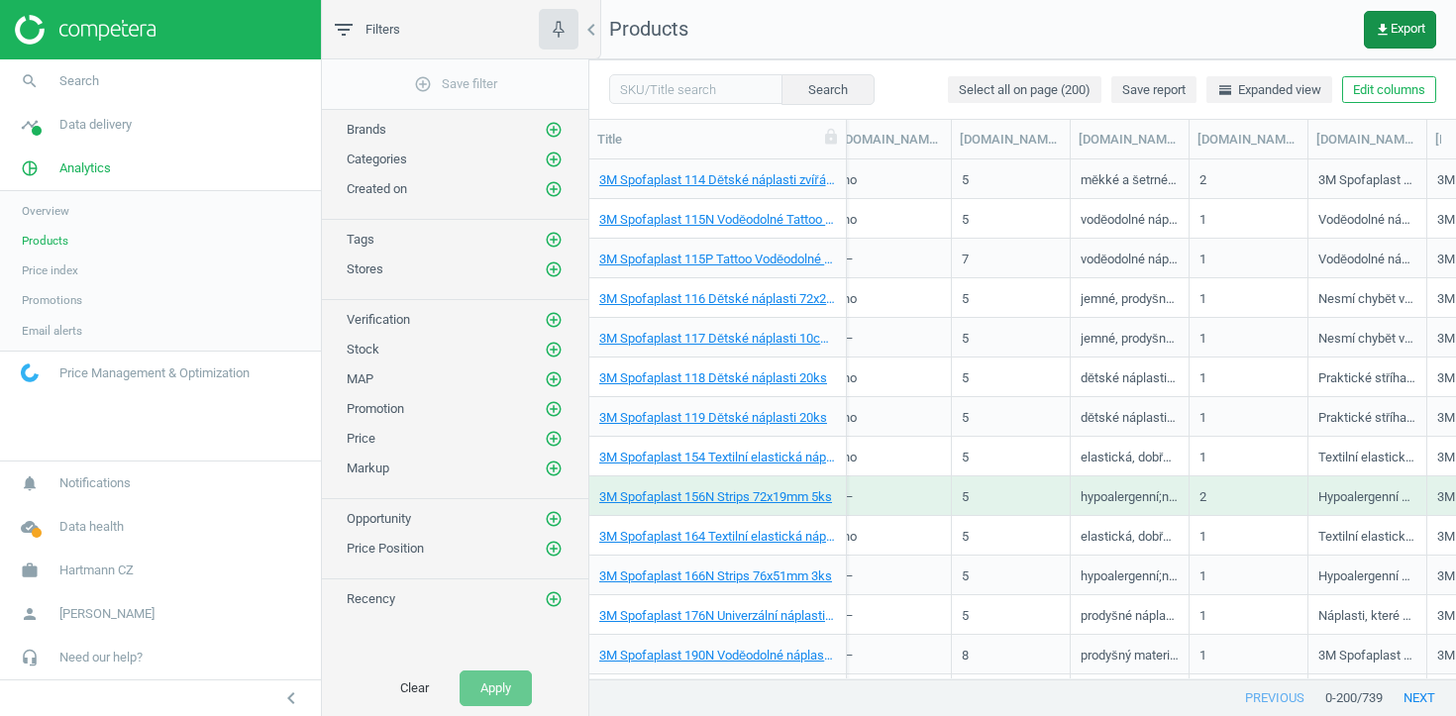
click at [1384, 17] on button "get_app Export" at bounding box center [1399, 30] width 72 height 38
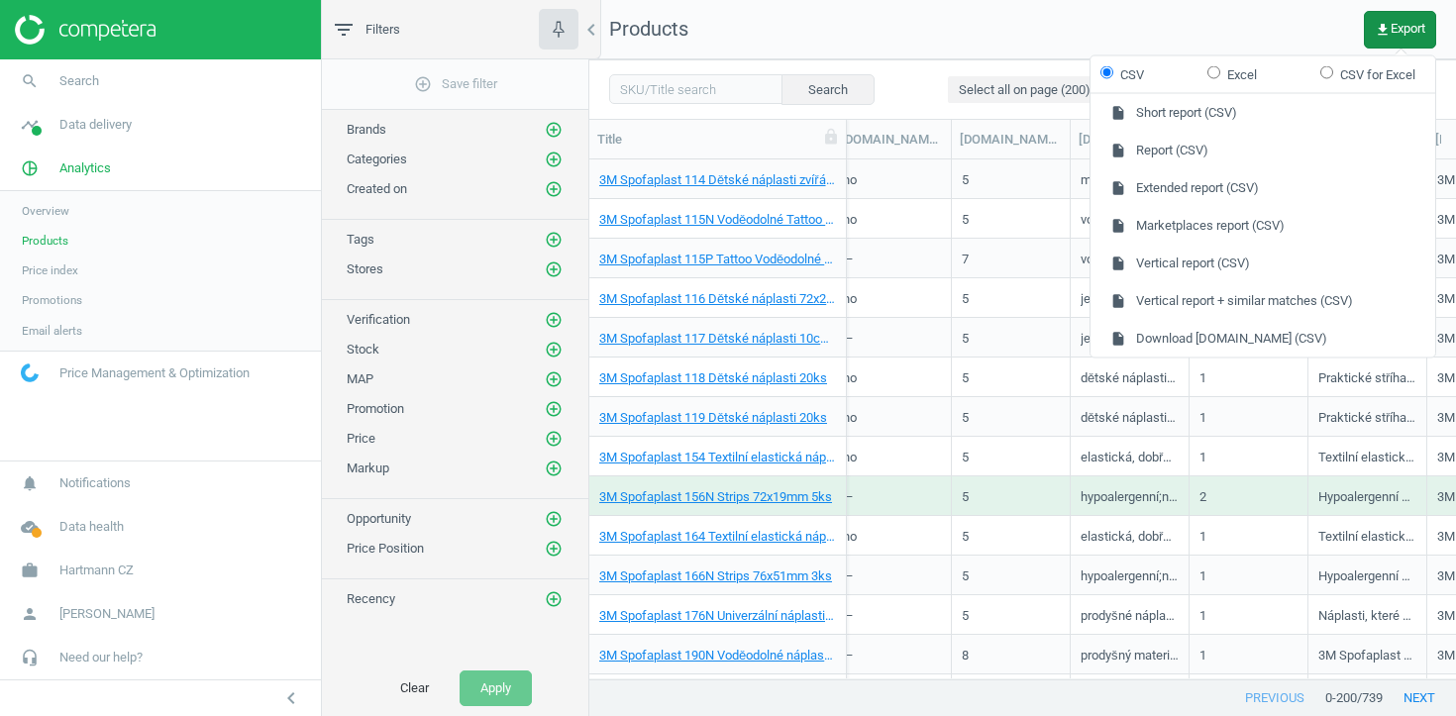
click at [1392, 30] on span "get_app Export" at bounding box center [1399, 30] width 50 height 16
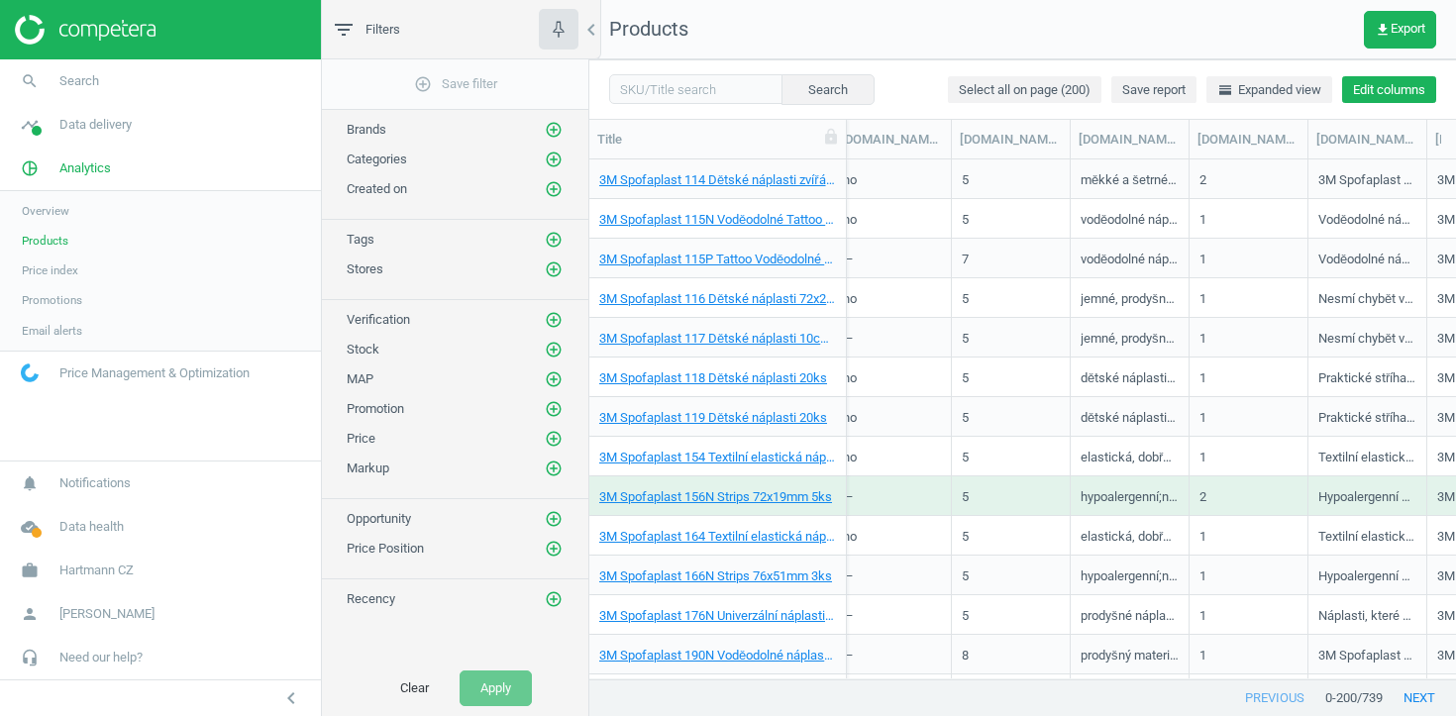
click at [1396, 93] on button "Edit columns" at bounding box center [1389, 90] width 94 height 28
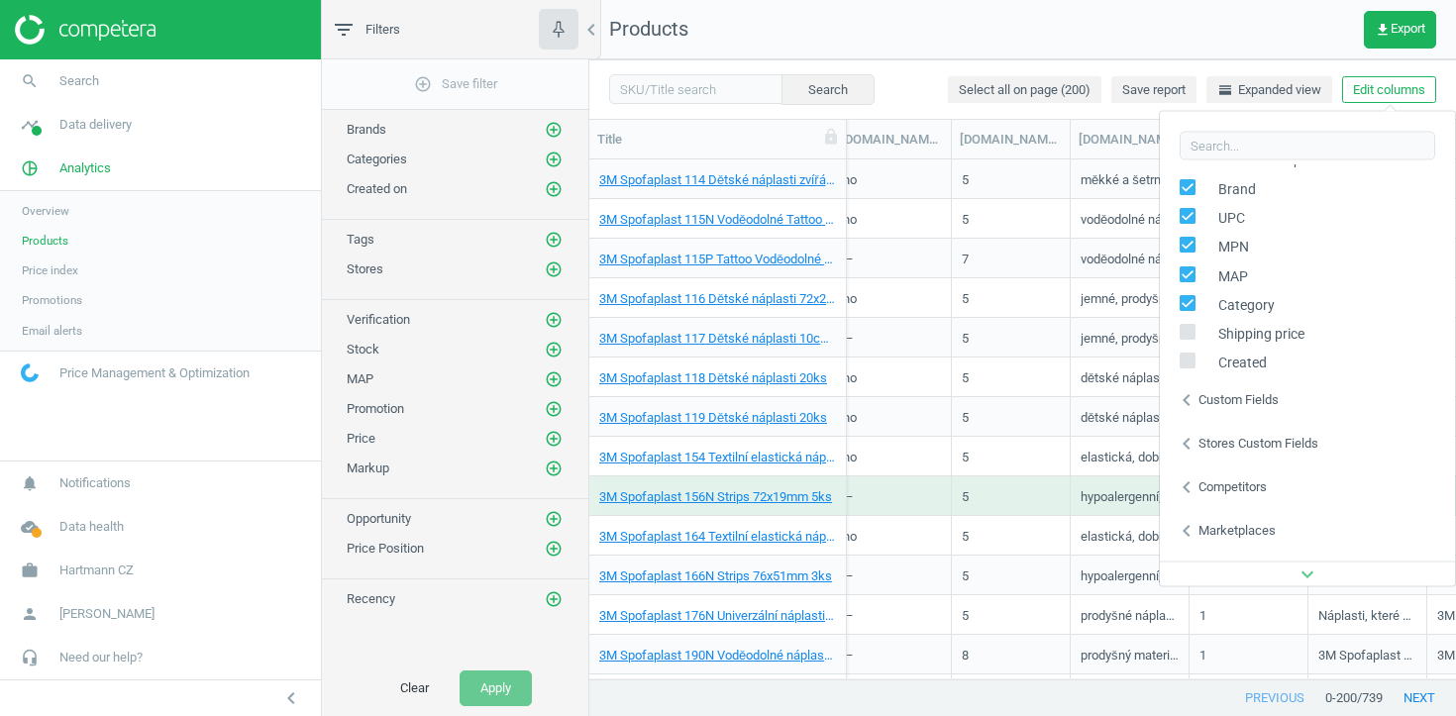
scroll to position [312, 0]
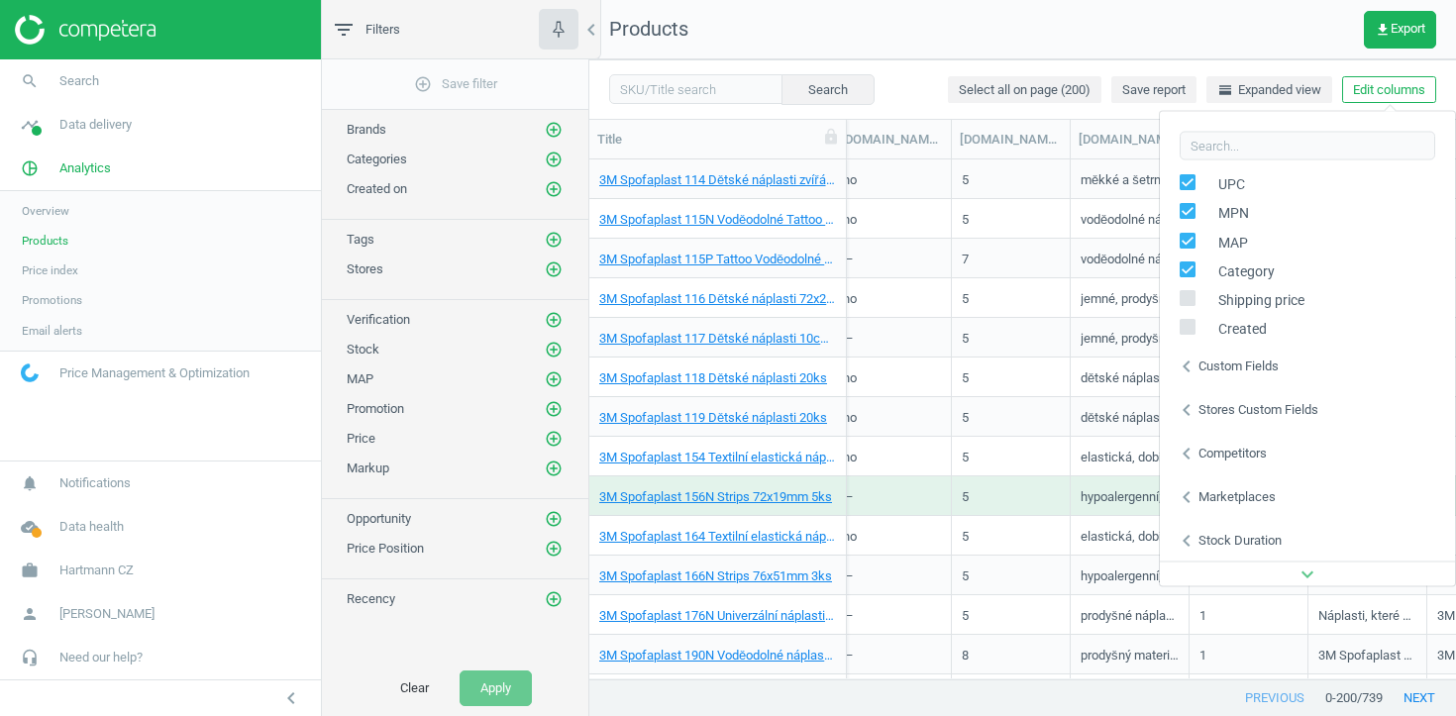
click at [1215, 370] on div "Custom fields" at bounding box center [1238, 365] width 80 height 18
click at [1217, 405] on div "Stores custom fields" at bounding box center [1258, 409] width 120 height 18
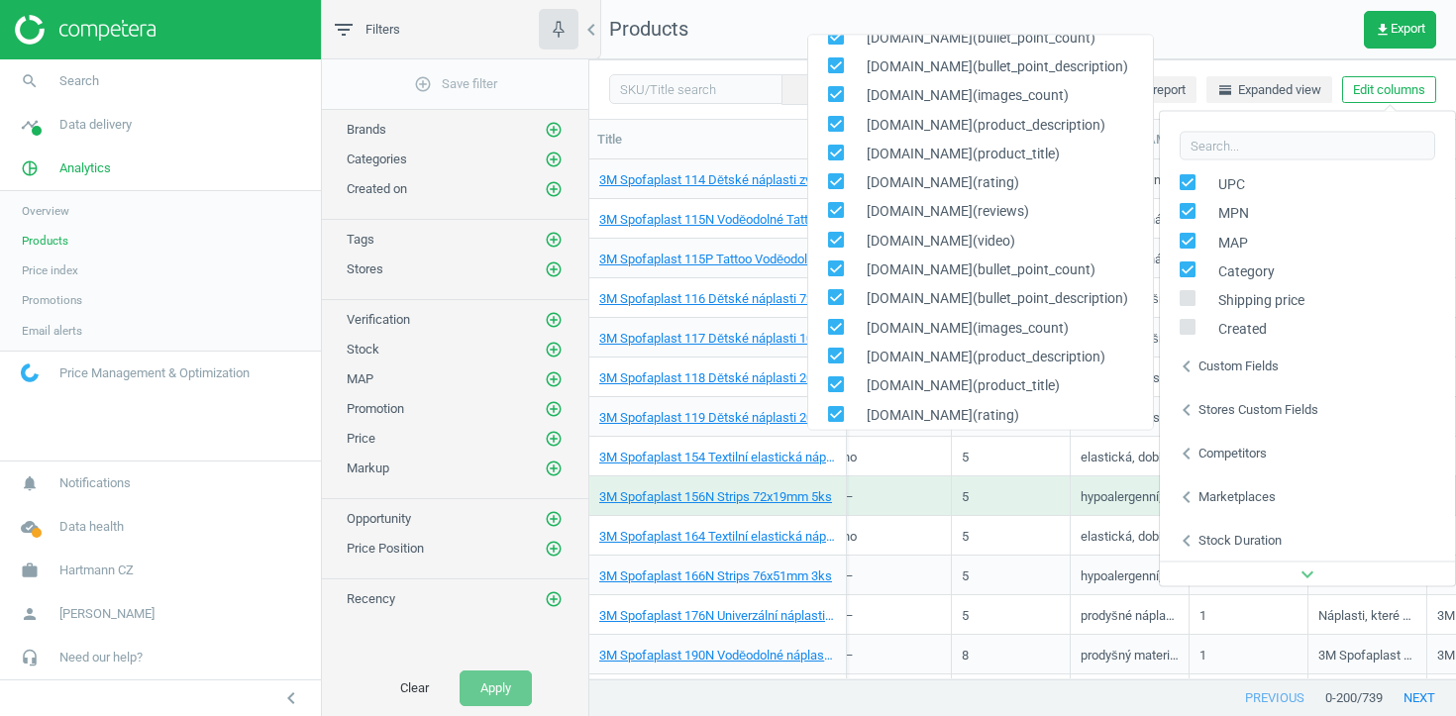
scroll to position [516, 0]
